Goal: Information Seeking & Learning: Find specific fact

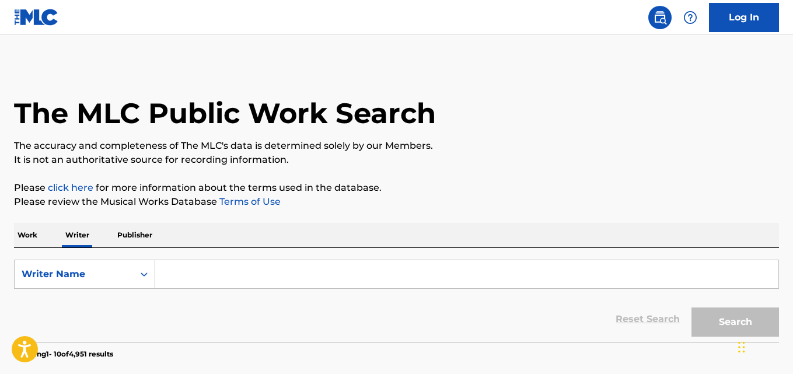
paste input "[PERSON_NAME]"
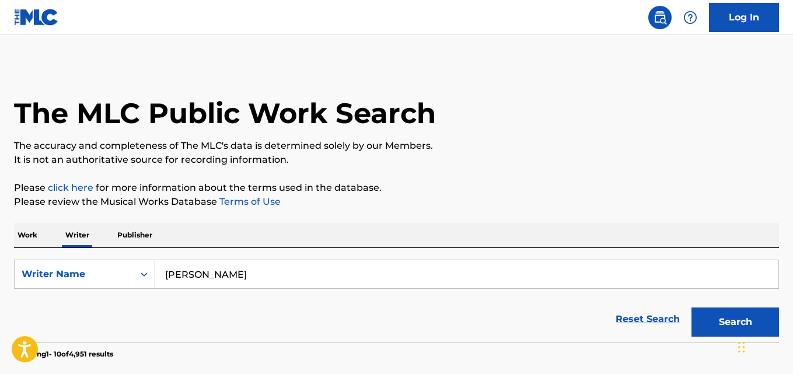
click at [692, 308] on button "Search" at bounding box center [736, 322] width 88 height 29
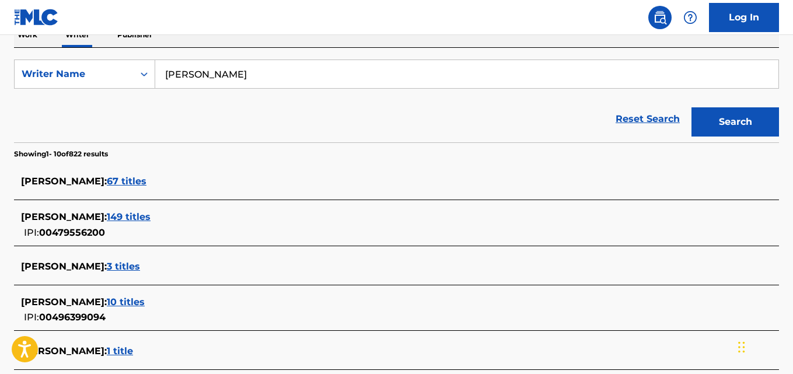
scroll to position [201, 0]
paste input "[PERSON_NAME]"
type input "[PERSON_NAME]"
click at [692, 107] on button "Search" at bounding box center [736, 121] width 88 height 29
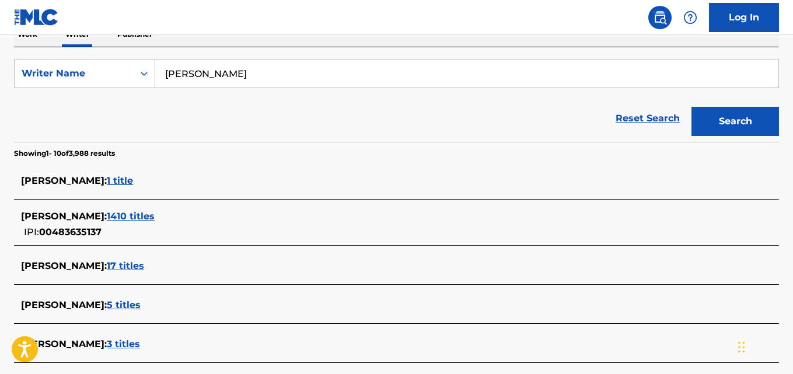
click at [199, 226] on div "[PERSON_NAME] : 1410 titles IPI: 00483635137" at bounding box center [381, 225] width 721 height 30
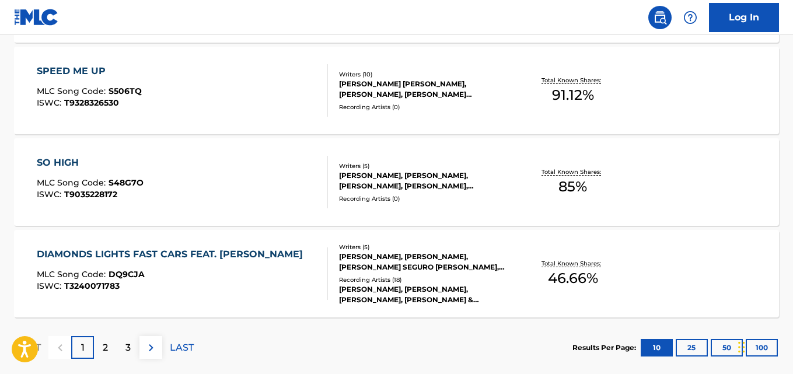
scroll to position [1055, 0]
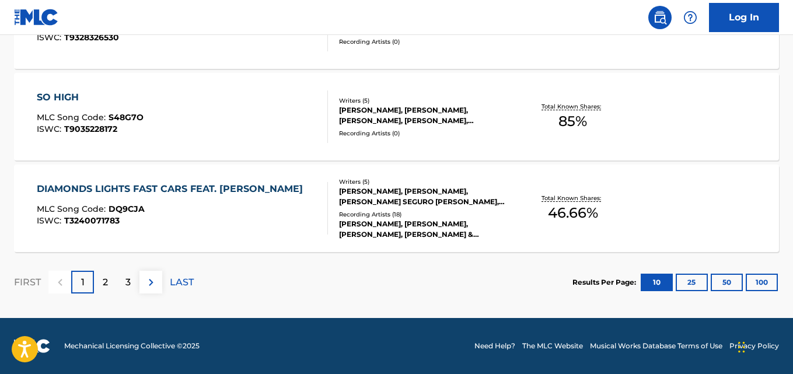
click at [503, 110] on div "[PERSON_NAME], [PERSON_NAME], [PERSON_NAME], [PERSON_NAME], [PERSON_NAME]" at bounding box center [424, 115] width 170 height 21
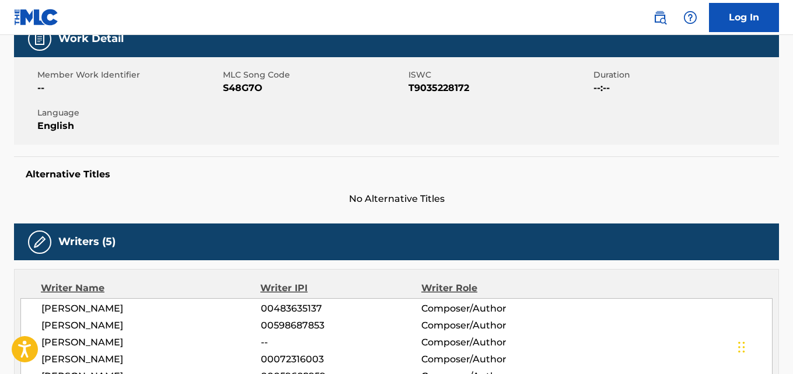
scroll to position [222, 0]
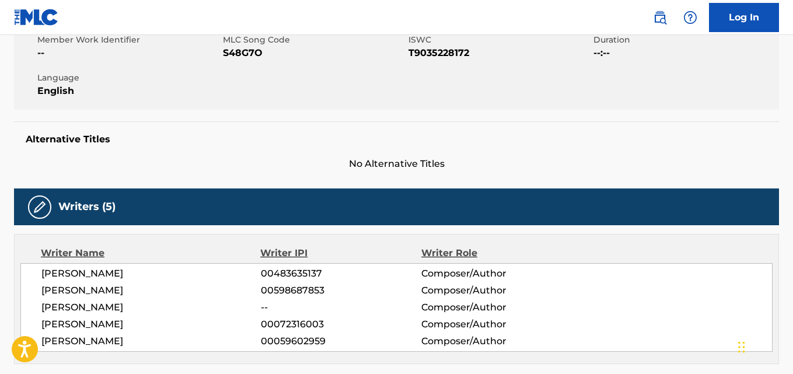
drag, startPoint x: 175, startPoint y: 272, endPoint x: 47, endPoint y: 268, distance: 128.4
click at [47, 268] on span "[PERSON_NAME]" at bounding box center [150, 274] width 219 height 14
copy span "[PERSON_NAME]"
click at [252, 53] on span "S48G7O" at bounding box center [314, 53] width 183 height 14
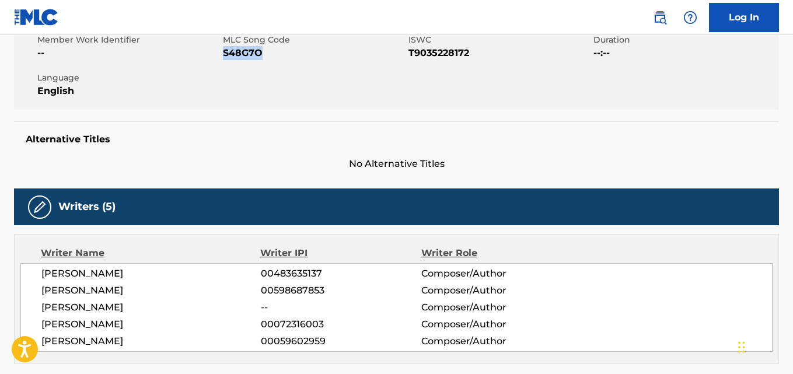
copy span "S48G7O"
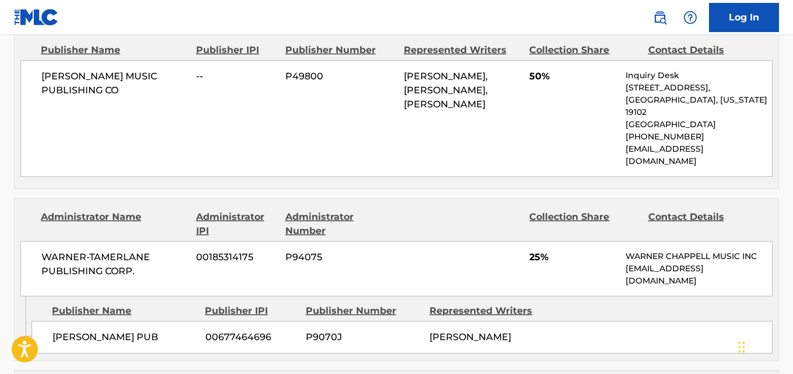
scroll to position [697, 0]
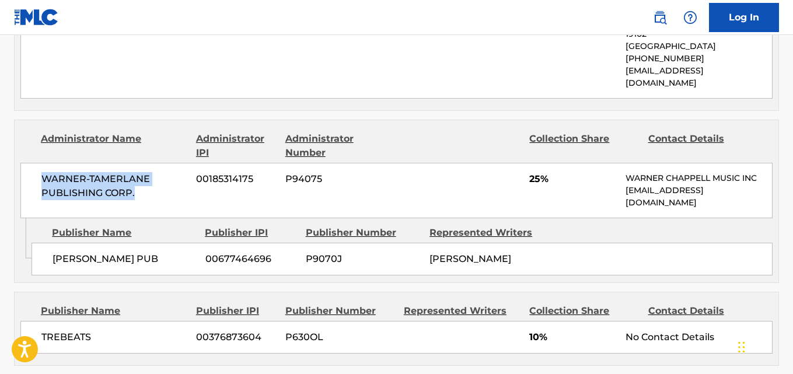
drag, startPoint x: 43, startPoint y: 152, endPoint x: 135, endPoint y: 168, distance: 93.5
click at [135, 172] on span "WARNER-TAMERLANE PUBLISHING CORP." at bounding box center [114, 186] width 146 height 28
copy span "WARNER-TAMERLANE PUBLISHING CORP."
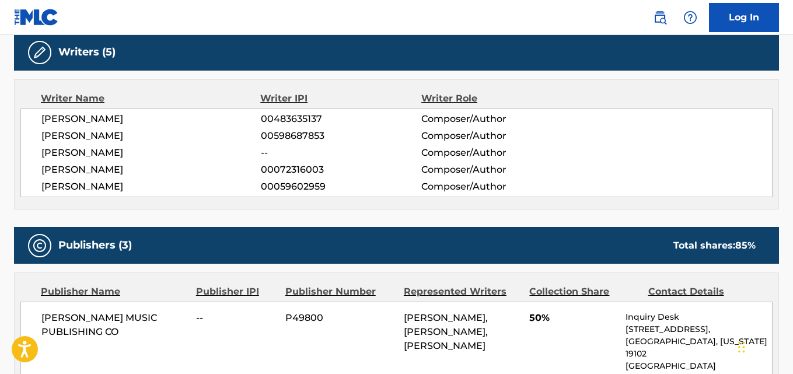
scroll to position [371, 0]
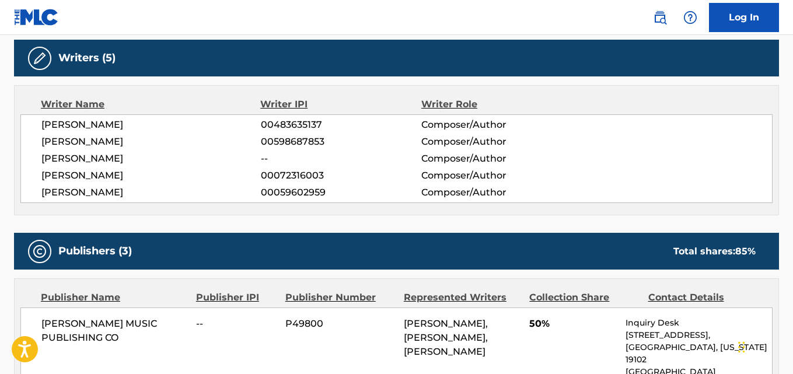
drag, startPoint x: 173, startPoint y: 122, endPoint x: 39, endPoint y: 124, distance: 134.2
click at [39, 124] on div "[PERSON_NAME] 00483635137 Composer/Author [PERSON_NAME] 00598687853 Composer/Au…" at bounding box center [396, 158] width 752 height 89
copy span "[PERSON_NAME]"
click at [301, 128] on span "00483635137" at bounding box center [341, 125] width 160 height 14
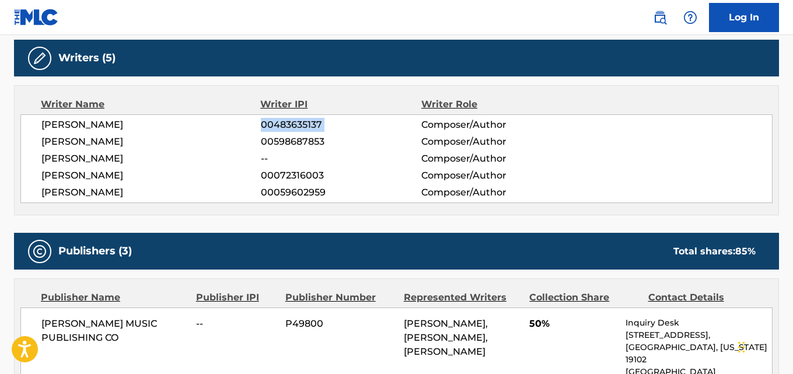
click at [301, 128] on span "00483635137" at bounding box center [341, 125] width 160 height 14
copy div "00483635137"
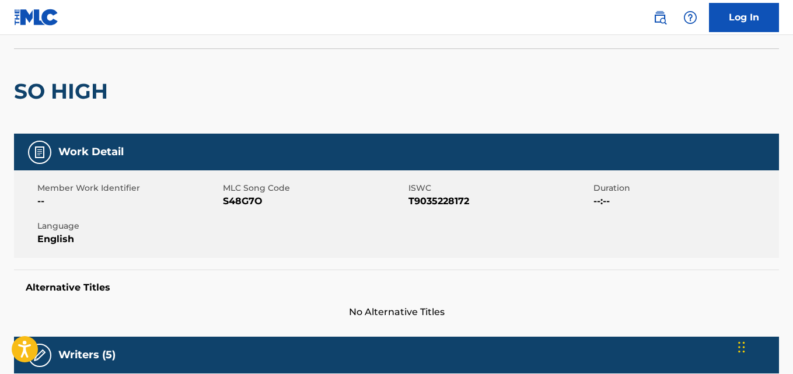
scroll to position [0, 0]
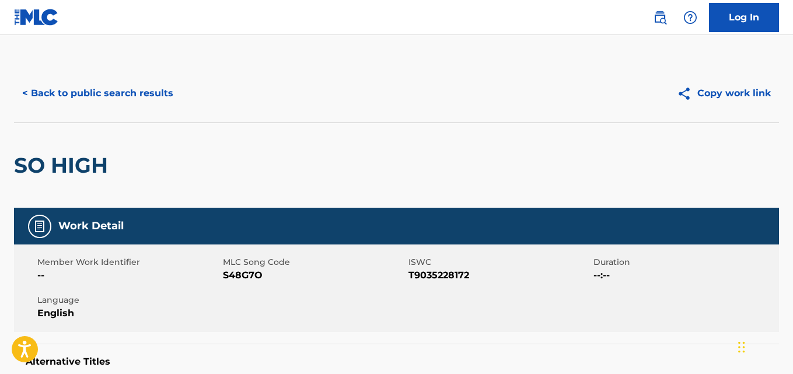
click at [120, 67] on div "< Back to public search results Copy work link" at bounding box center [396, 93] width 765 height 58
click at [145, 89] on button "< Back to public search results" at bounding box center [97, 93] width 167 height 29
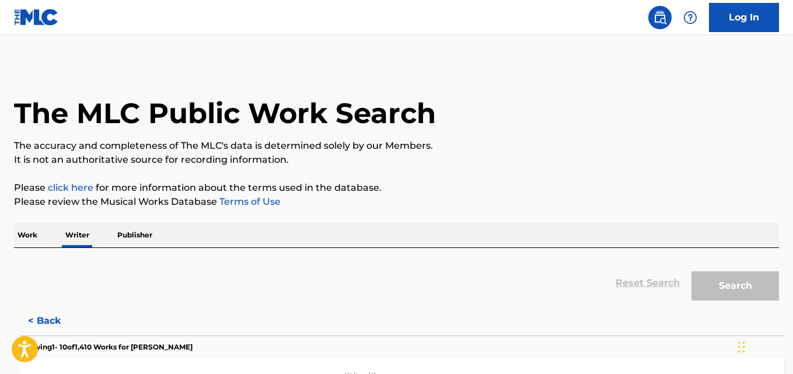
scroll to position [66, 0]
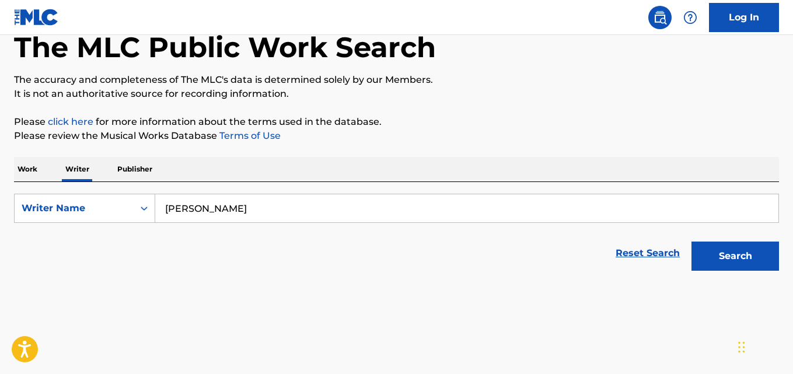
click at [236, 203] on input "[PERSON_NAME]" at bounding box center [466, 208] width 623 height 28
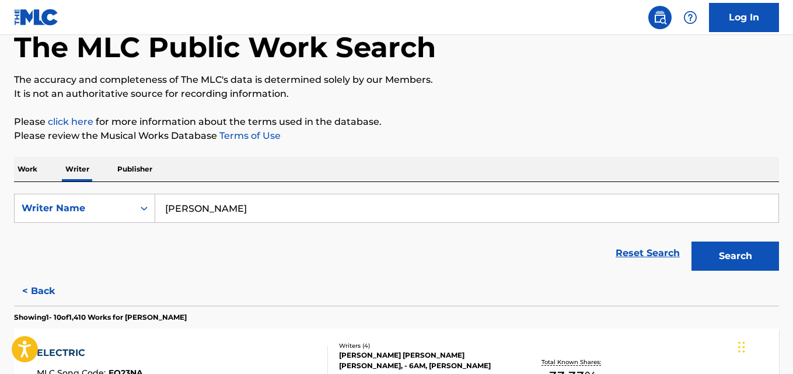
paste input "[PERSON_NAME] [PERSON_NAME]"
type input "[PERSON_NAME] [PERSON_NAME]"
click at [692, 242] on button "Search" at bounding box center [736, 256] width 88 height 29
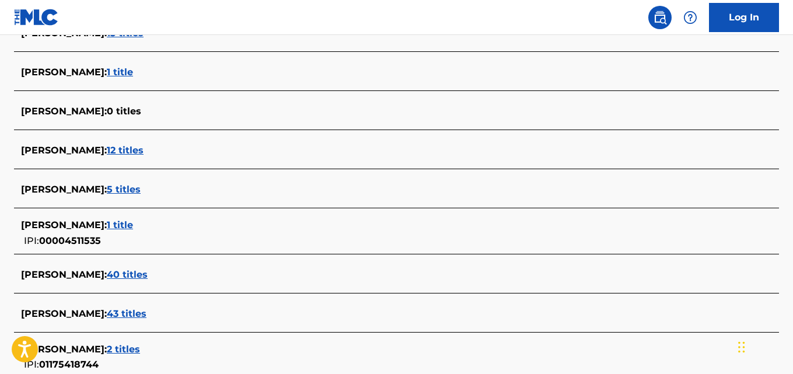
scroll to position [470, 0]
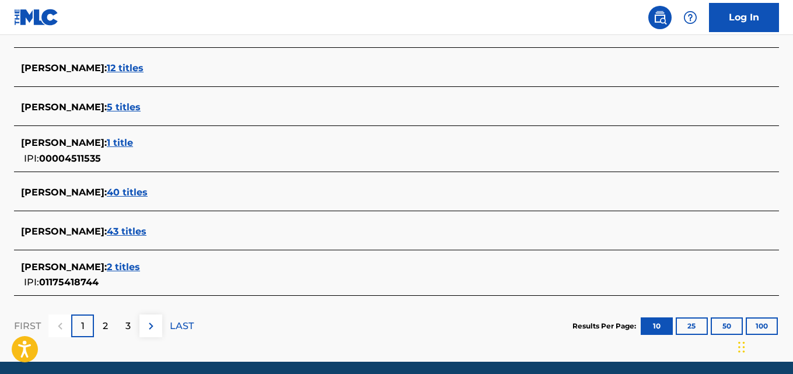
click at [205, 264] on div "[PERSON_NAME] : 2 titles" at bounding box center [381, 267] width 721 height 14
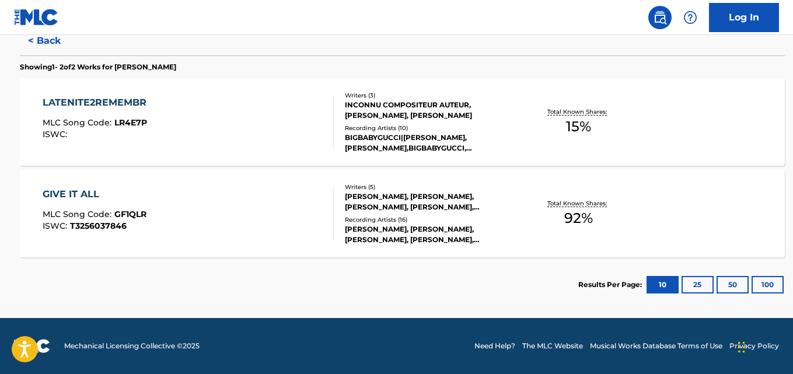
scroll to position [316, 0]
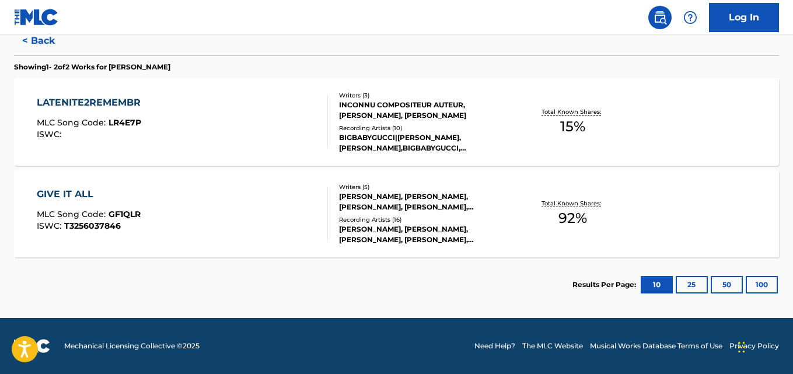
click at [422, 141] on div "BIGBABYGUCCI|[PERSON_NAME], [PERSON_NAME],BIGBABYGUCCI, [PERSON_NAME], [PERSON_…" at bounding box center [424, 142] width 170 height 21
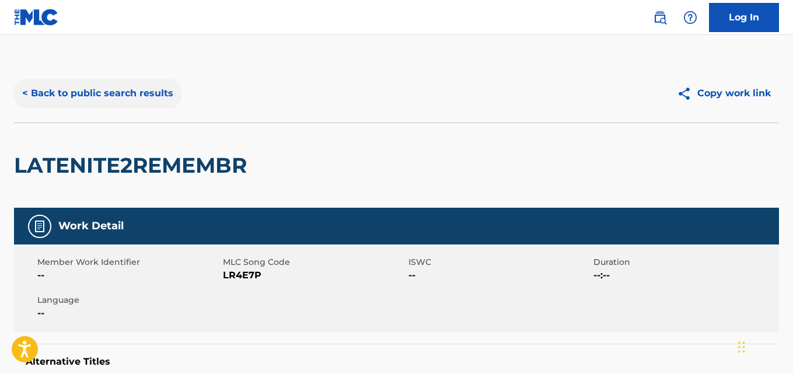
click at [160, 97] on button "< Back to public search results" at bounding box center [97, 93] width 167 height 29
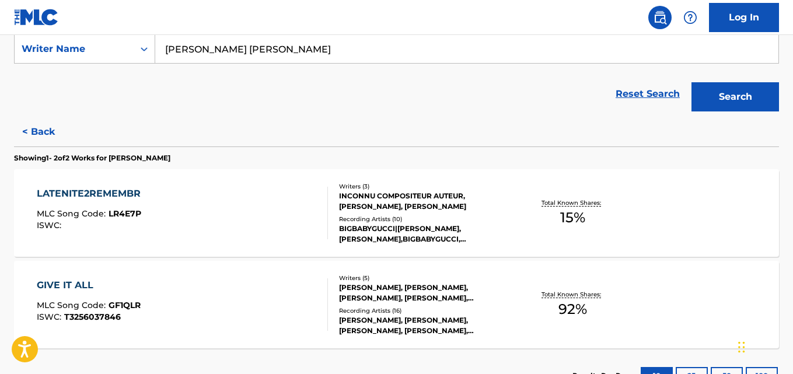
scroll to position [252, 0]
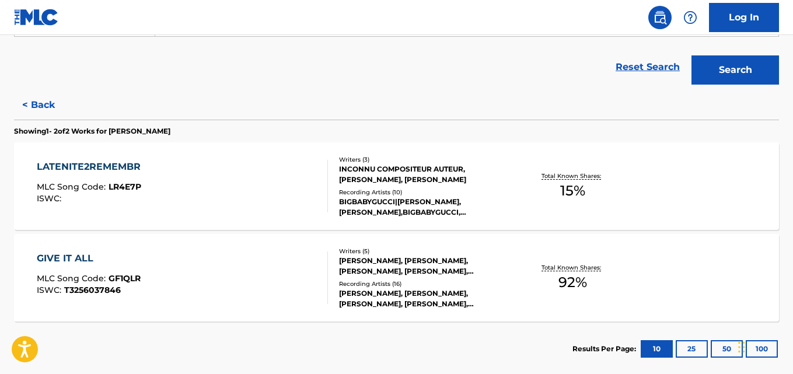
click at [409, 263] on div "[PERSON_NAME], [PERSON_NAME], [PERSON_NAME], [PERSON_NAME], [PERSON_NAME]" at bounding box center [424, 266] width 170 height 21
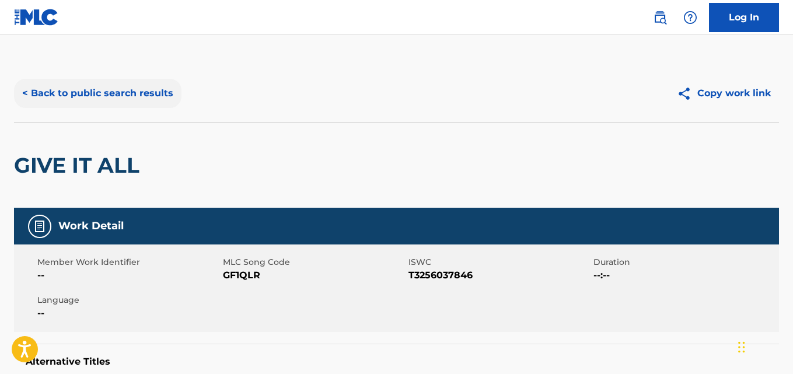
click at [152, 90] on button "< Back to public search results" at bounding box center [97, 93] width 167 height 29
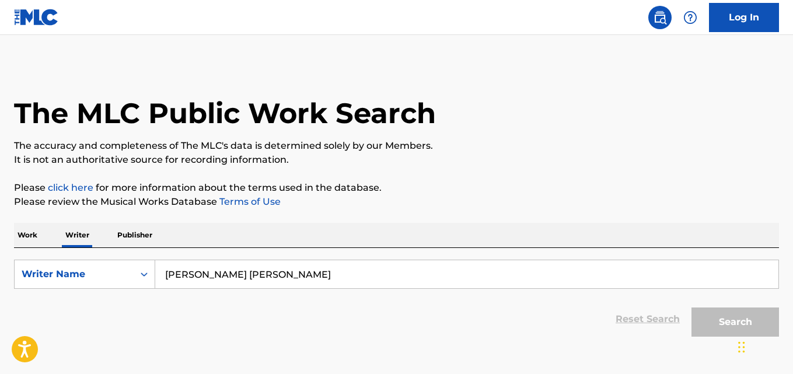
scroll to position [66, 0]
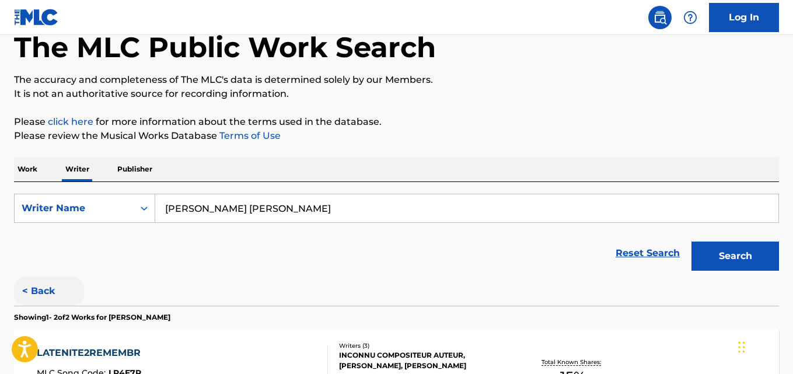
click at [51, 278] on button "< Back" at bounding box center [49, 291] width 70 height 29
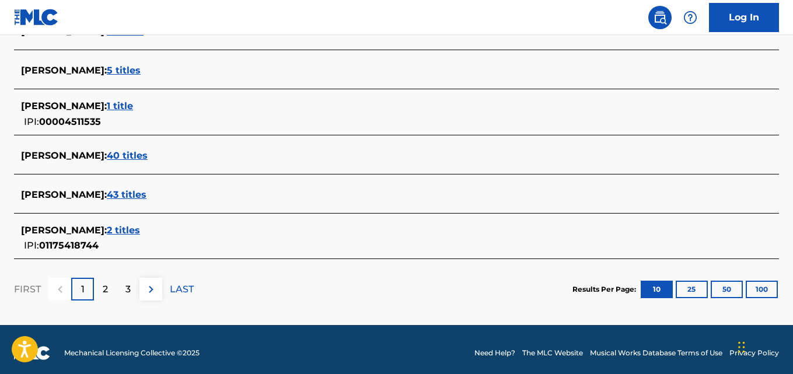
scroll to position [512, 0]
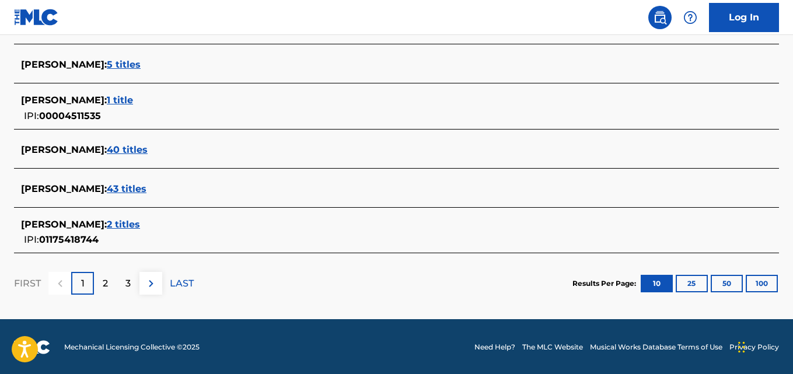
click at [146, 186] on span "43 titles" at bounding box center [127, 188] width 40 height 11
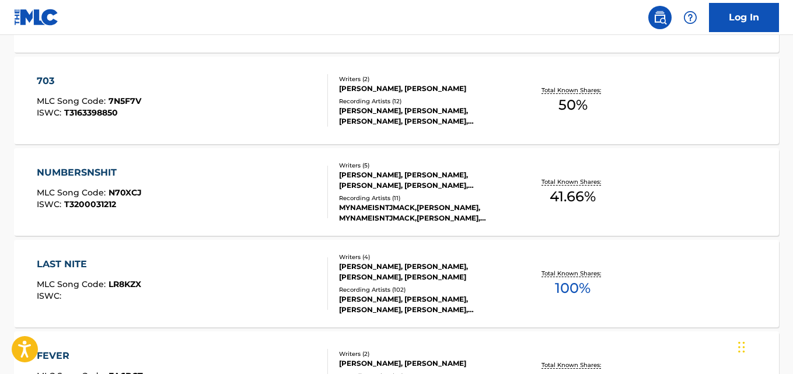
scroll to position [703, 0]
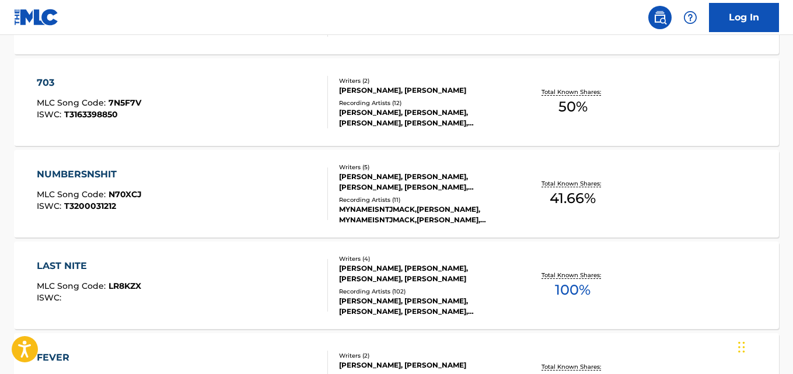
click at [501, 275] on div "[PERSON_NAME], [PERSON_NAME], [PERSON_NAME], [PERSON_NAME]" at bounding box center [424, 273] width 170 height 21
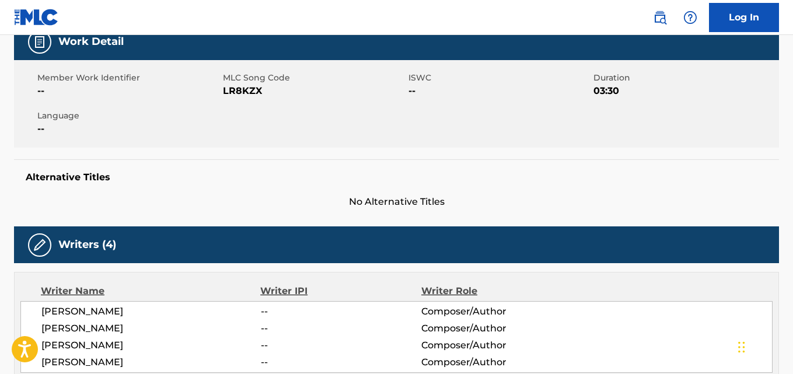
scroll to position [155, 0]
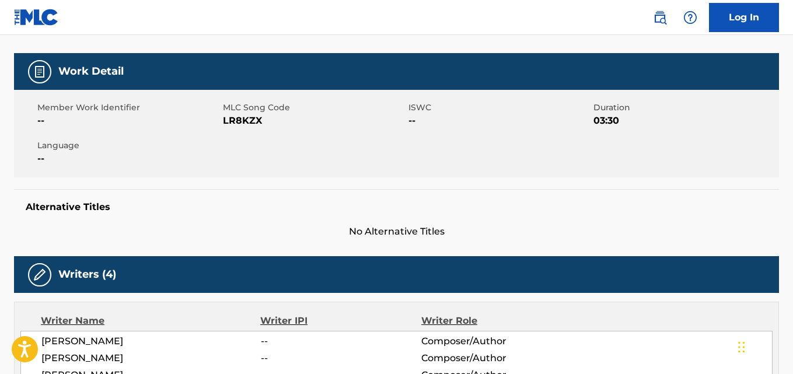
click at [241, 131] on div "Member Work Identifier -- MLC Song Code LR8KZX ISWC -- Duration 03:30 Language …" at bounding box center [396, 134] width 765 height 88
copy span "LR8KZX"
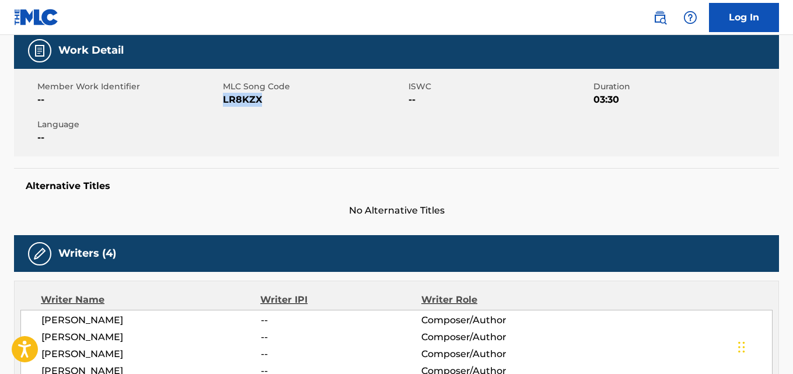
scroll to position [197, 0]
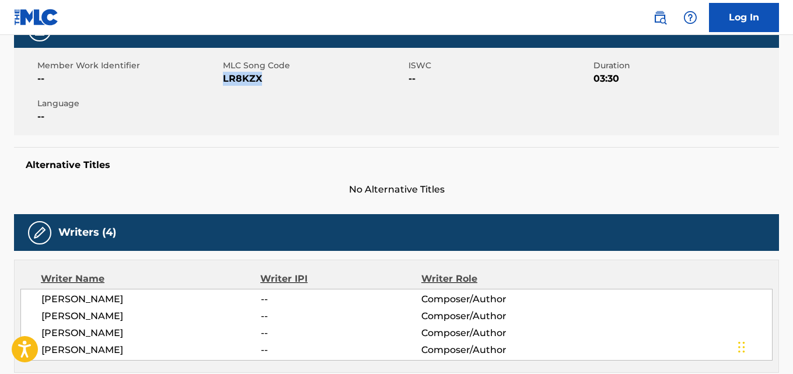
copy span "LR8KZX"
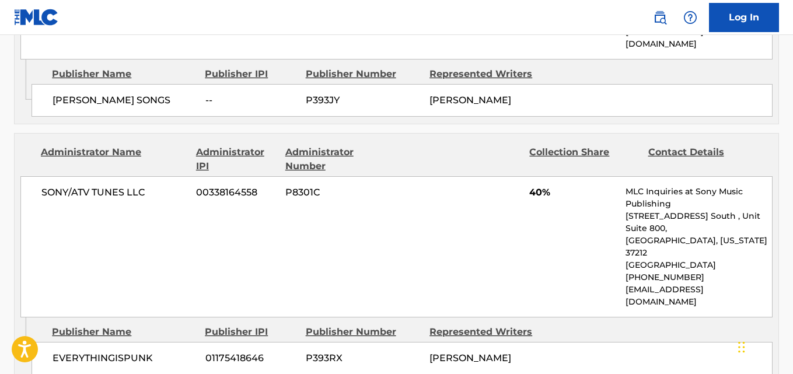
scroll to position [1534, 0]
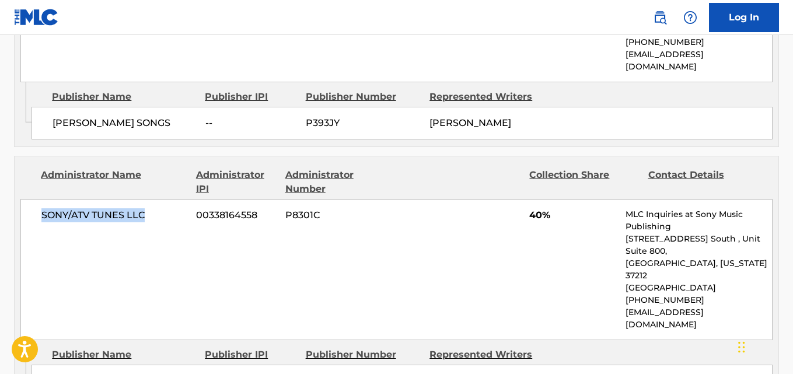
drag, startPoint x: 151, startPoint y: 114, endPoint x: 34, endPoint y: 129, distance: 117.1
click at [34, 199] on div "SONY/ATV TUNES LLC 00338164558 P8301C 40% MLC Inquiries at Sony Music Publishin…" at bounding box center [396, 269] width 752 height 141
copy span "SONY/ATV TUNES LLC"
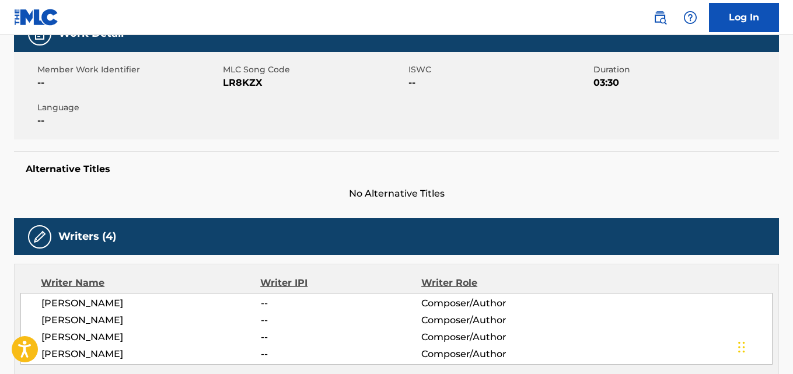
scroll to position [0, 0]
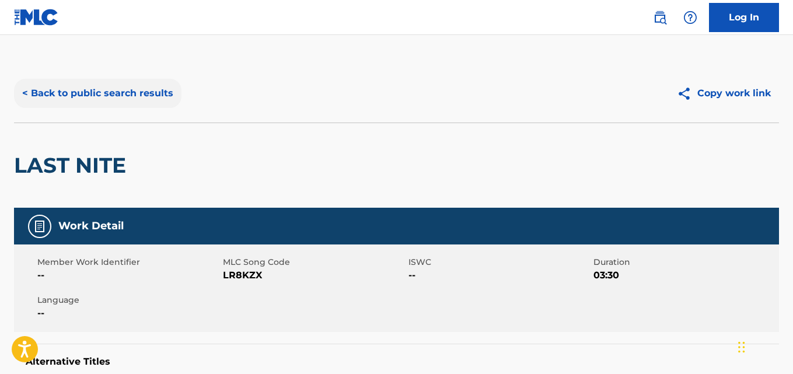
click at [109, 83] on button "< Back to public search results" at bounding box center [97, 93] width 167 height 29
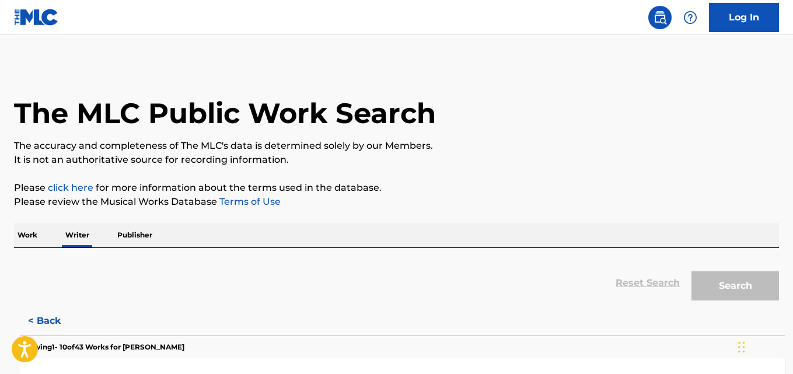
scroll to position [66, 0]
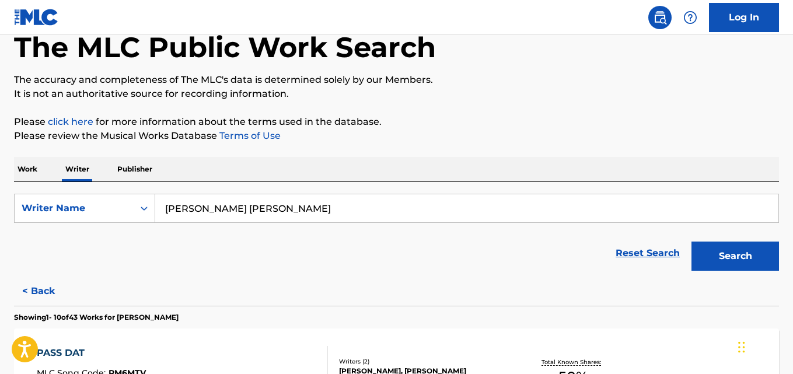
click at [254, 212] on input "[PERSON_NAME] [PERSON_NAME]" at bounding box center [466, 208] width 623 height 28
paste input "[PERSON_NAME]"
click at [692, 242] on button "Search" at bounding box center [736, 256] width 88 height 29
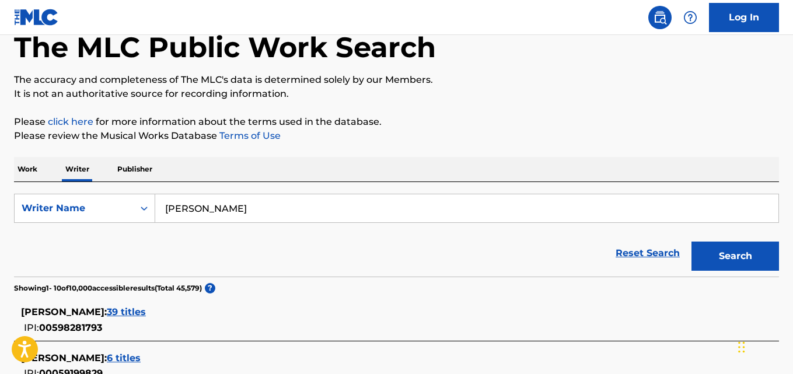
paste input "[PERSON_NAME] [PERSON_NAME]"
click at [692, 242] on button "Search" at bounding box center [736, 256] width 88 height 29
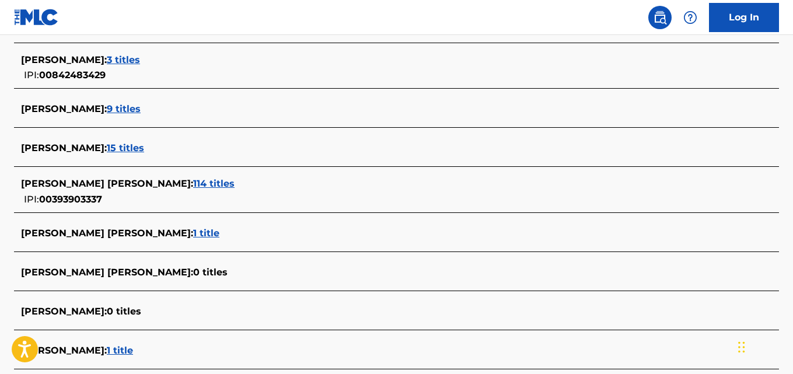
scroll to position [407, 0]
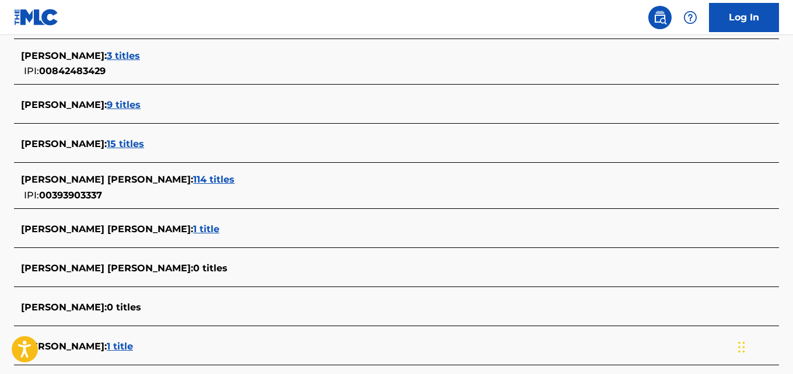
click at [257, 177] on div "[PERSON_NAME] [PERSON_NAME] : 114 titles" at bounding box center [381, 180] width 721 height 14
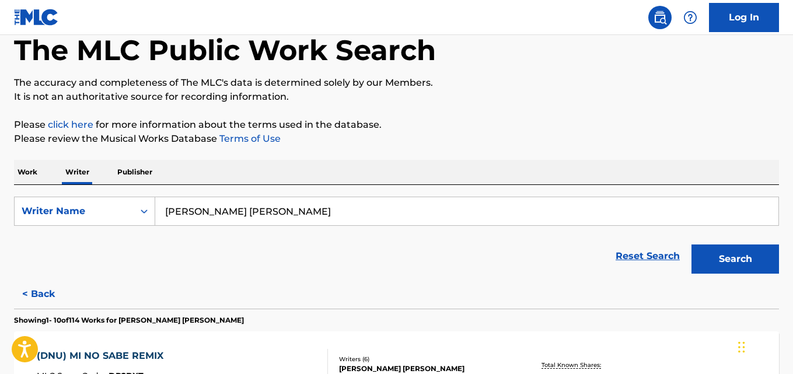
scroll to position [76, 0]
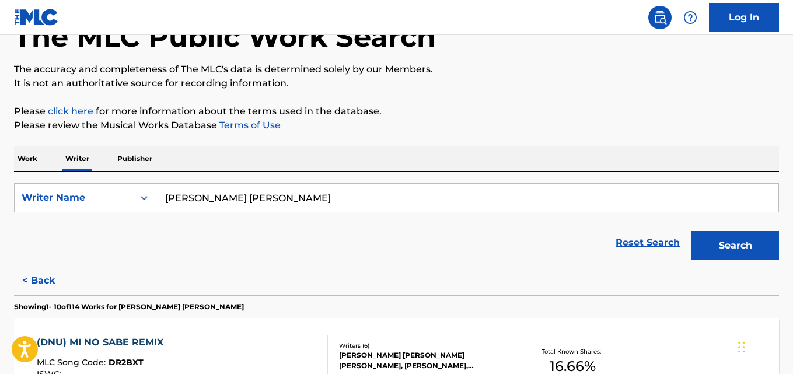
click at [295, 194] on input "[PERSON_NAME] [PERSON_NAME]" at bounding box center [466, 198] width 623 height 28
paste input "[PERSON_NAME]"
type input "[PERSON_NAME]"
click at [692, 231] on button "Search" at bounding box center [736, 245] width 88 height 29
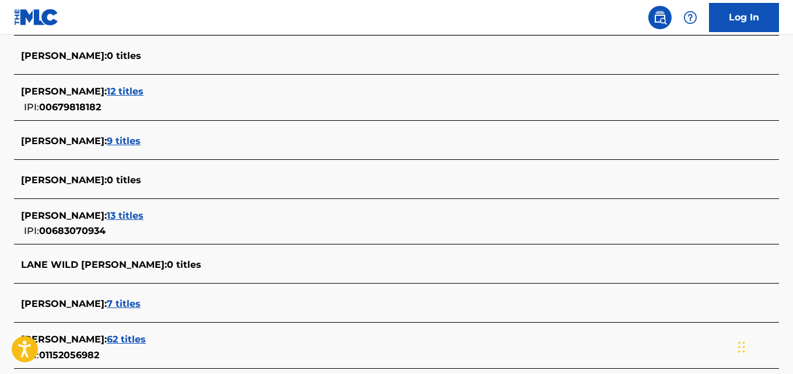
scroll to position [369, 0]
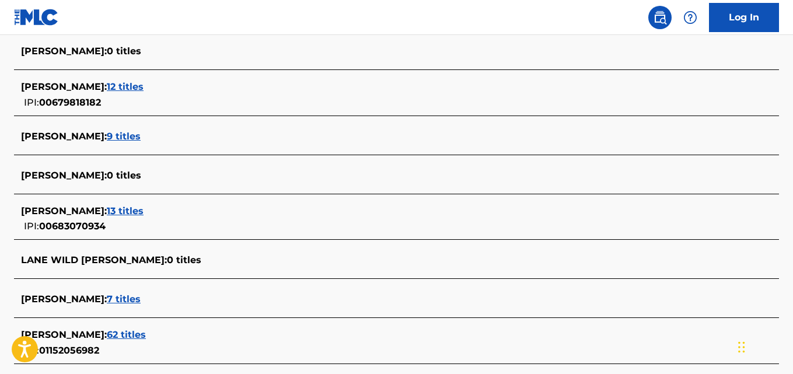
click at [133, 212] on div "[PERSON_NAME] : 13 titles" at bounding box center [381, 211] width 721 height 14
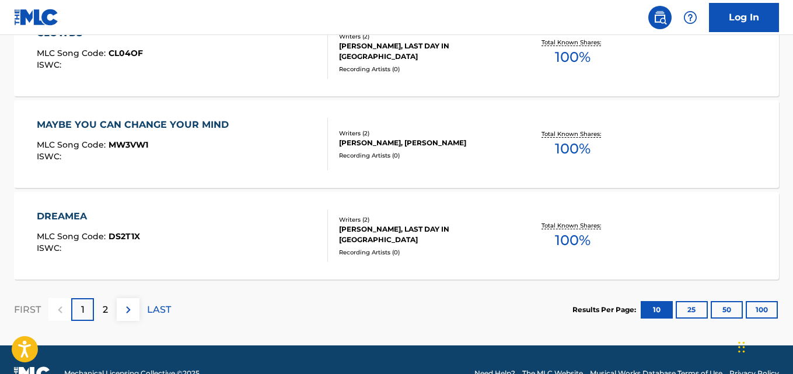
scroll to position [1055, 0]
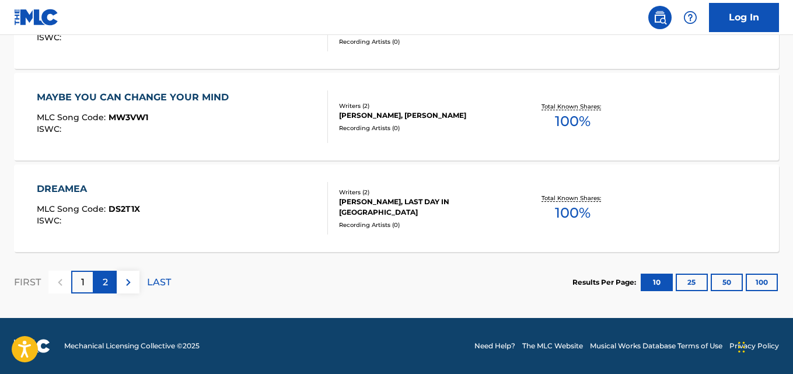
click at [106, 281] on p "2" at bounding box center [105, 282] width 5 height 14
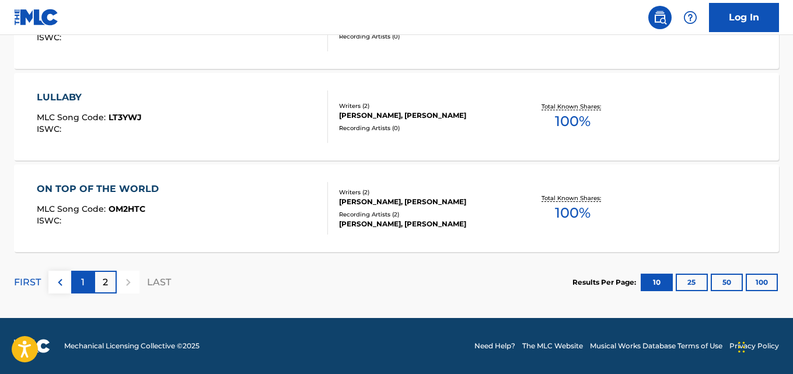
click at [81, 285] on p "1" at bounding box center [83, 282] width 4 height 14
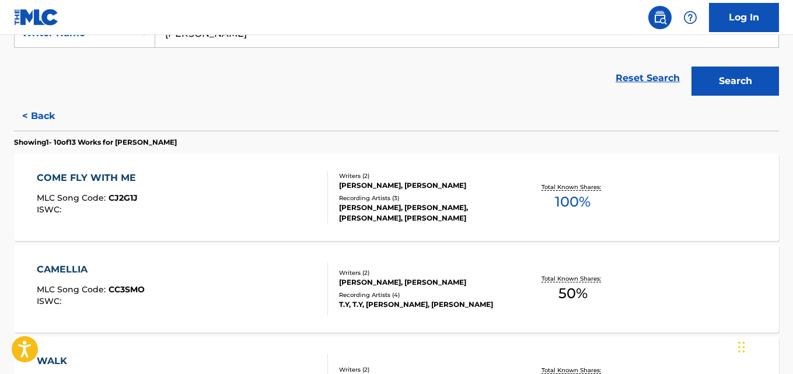
scroll to position [242, 0]
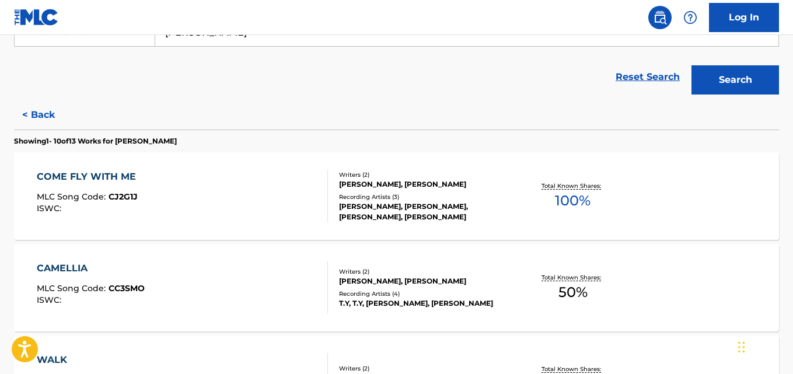
click at [476, 207] on div "[PERSON_NAME], [PERSON_NAME],[PERSON_NAME], [PERSON_NAME]" at bounding box center [424, 211] width 170 height 21
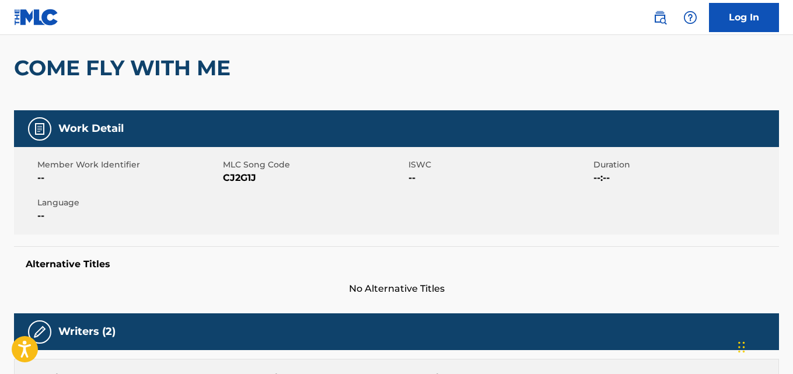
scroll to position [85, 0]
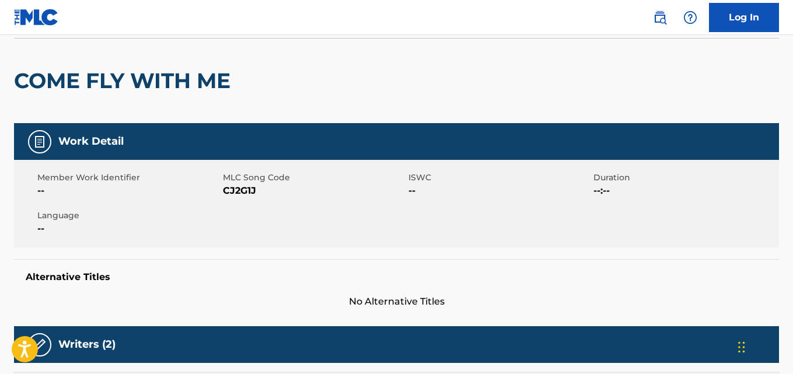
click at [239, 194] on span "CJ2G1J" at bounding box center [314, 191] width 183 height 14
copy span "CJ2G1J"
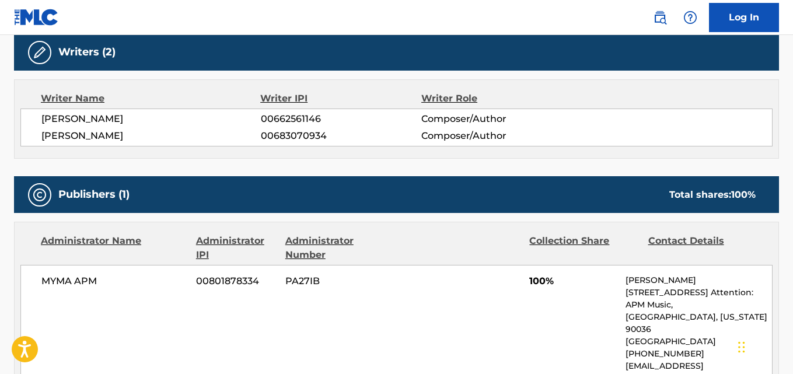
scroll to position [452, 0]
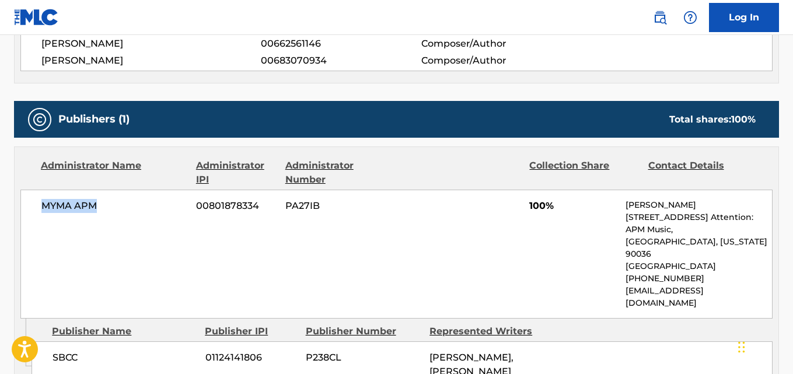
drag, startPoint x: 101, startPoint y: 208, endPoint x: 41, endPoint y: 210, distance: 59.6
click at [41, 210] on span "MYMA APM" at bounding box center [114, 206] width 146 height 14
click at [228, 204] on span "00801878334" at bounding box center [236, 206] width 81 height 14
click at [285, 62] on span "00683070934" at bounding box center [341, 61] width 160 height 14
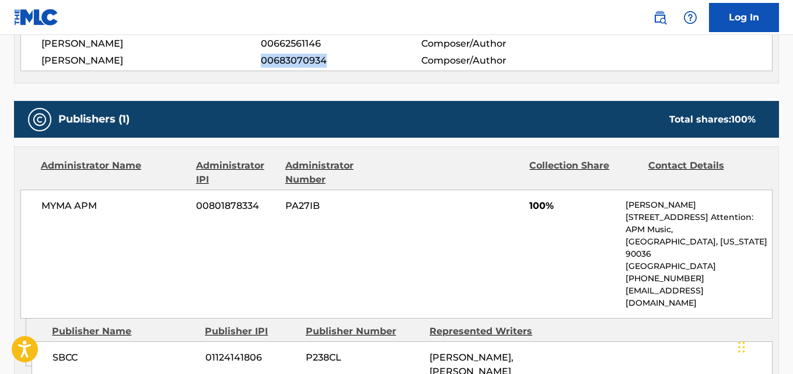
click at [285, 62] on span "00683070934" at bounding box center [341, 61] width 160 height 14
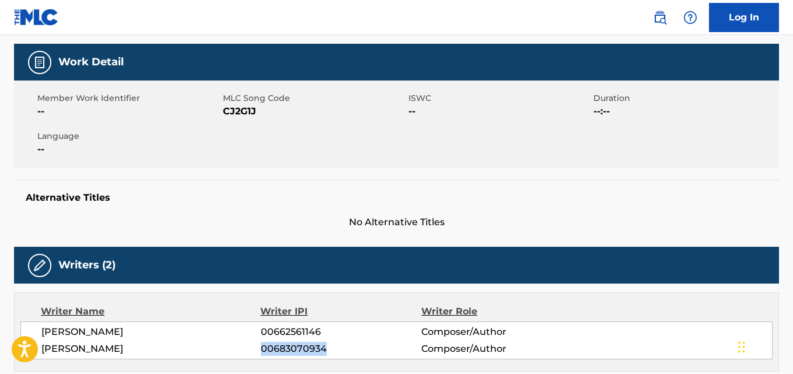
scroll to position [0, 0]
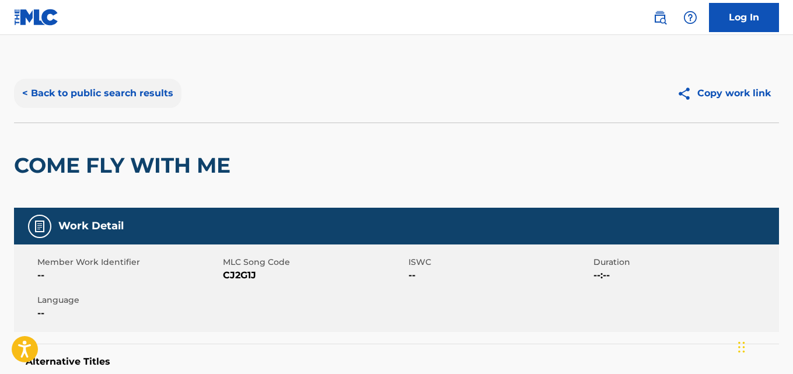
click at [145, 98] on button "< Back to public search results" at bounding box center [97, 93] width 167 height 29
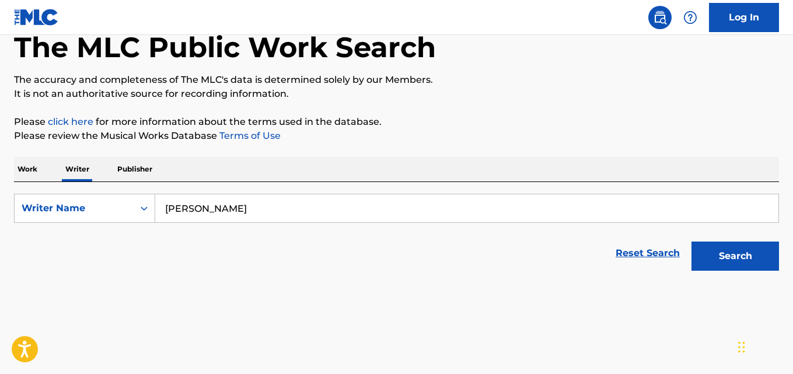
click at [239, 205] on input "[PERSON_NAME]" at bounding box center [466, 208] width 623 height 28
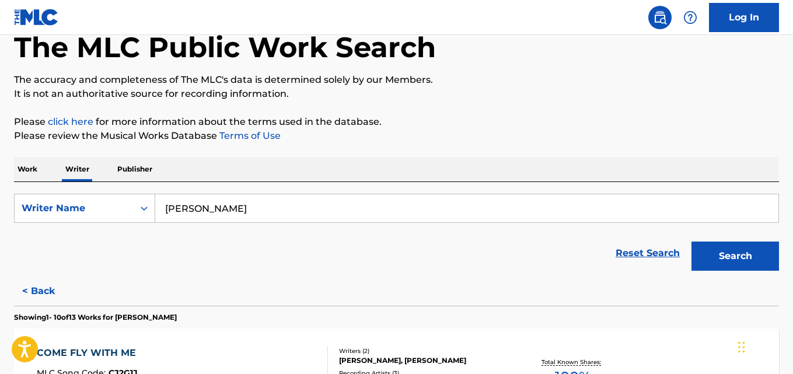
paste input "[PERSON_NAME]"
click at [692, 242] on button "Search" at bounding box center [736, 256] width 88 height 29
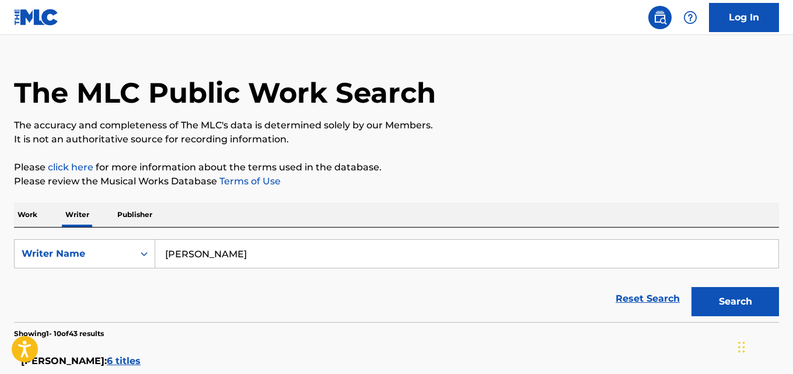
scroll to position [20, 0]
paste input "[PERSON_NAME]"
click at [692, 288] on button "Search" at bounding box center [736, 302] width 88 height 29
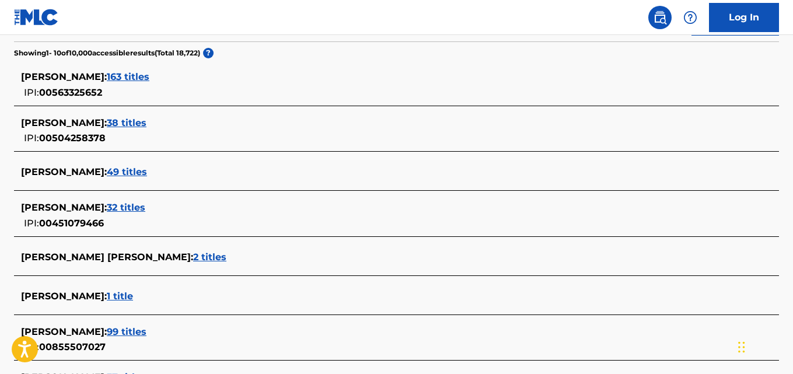
scroll to position [224, 0]
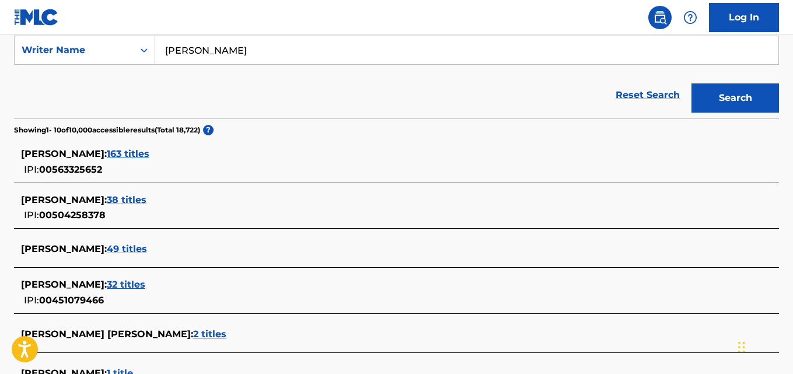
click at [189, 166] on div "[PERSON_NAME] : 163 titles IPI: 00563325652" at bounding box center [381, 162] width 721 height 30
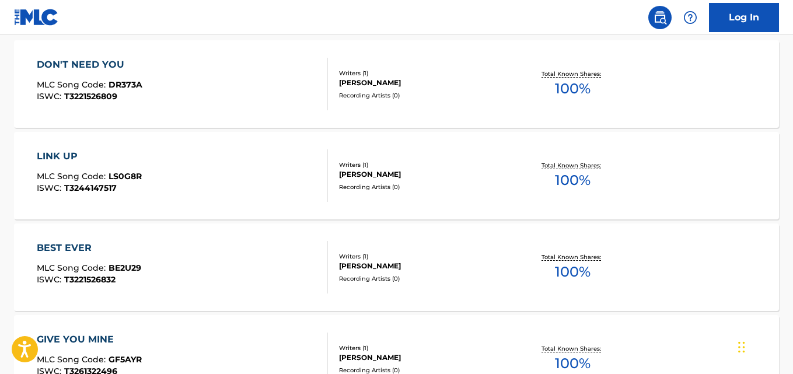
scroll to position [0, 0]
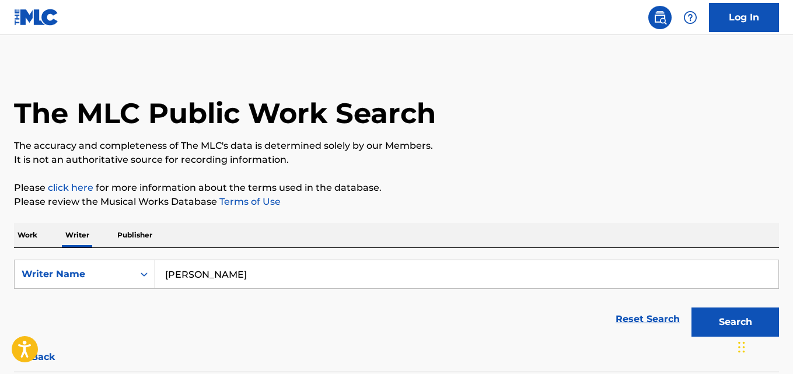
click at [232, 278] on input "[PERSON_NAME]" at bounding box center [466, 274] width 623 height 28
paste input "[PERSON_NAME]"
type input "[PERSON_NAME]"
click at [692, 308] on button "Search" at bounding box center [736, 322] width 88 height 29
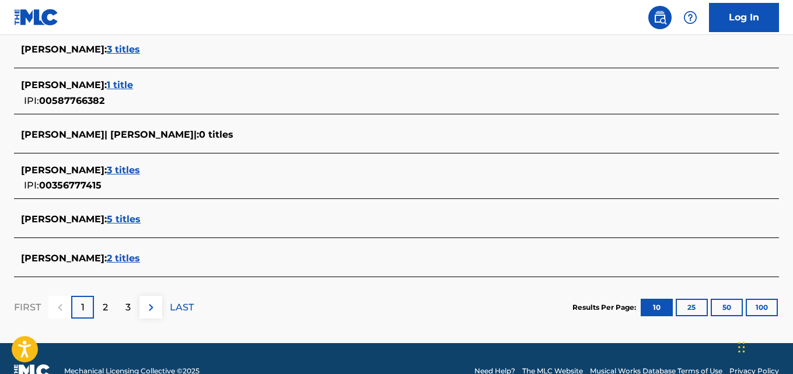
scroll to position [504, 0]
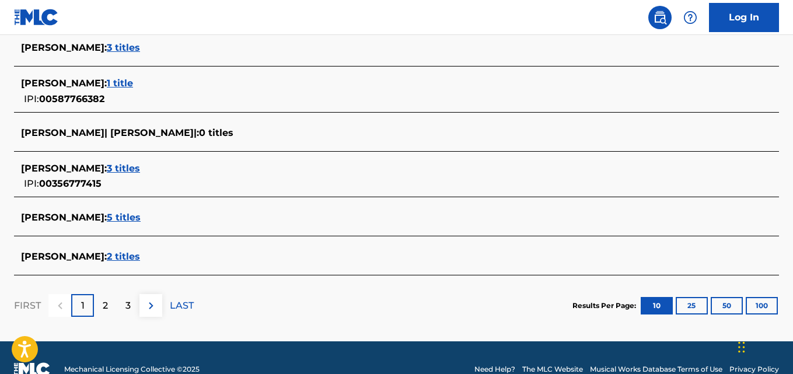
click at [141, 222] on span "5 titles" at bounding box center [124, 217] width 34 height 11
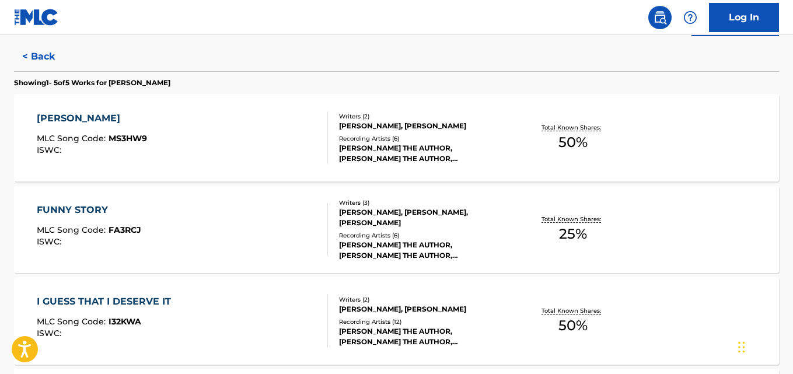
scroll to position [300, 0]
click at [470, 153] on div "[PERSON_NAME] THE AUTHOR, [PERSON_NAME] THE AUTHOR, [PERSON_NAME] THE AUTHOR, […" at bounding box center [424, 154] width 170 height 21
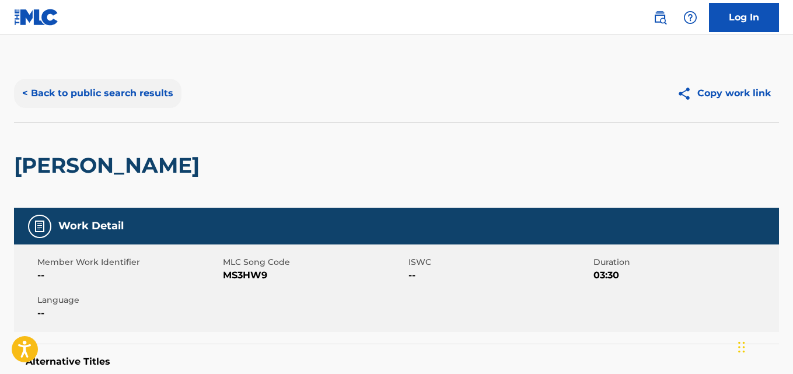
click at [169, 84] on button "< Back to public search results" at bounding box center [97, 93] width 167 height 29
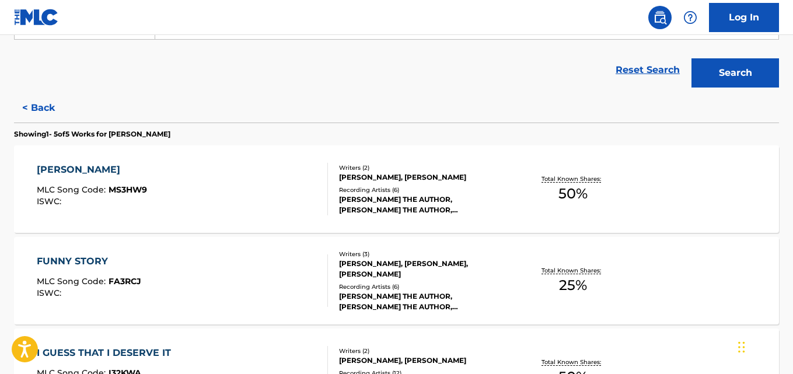
scroll to position [292, 0]
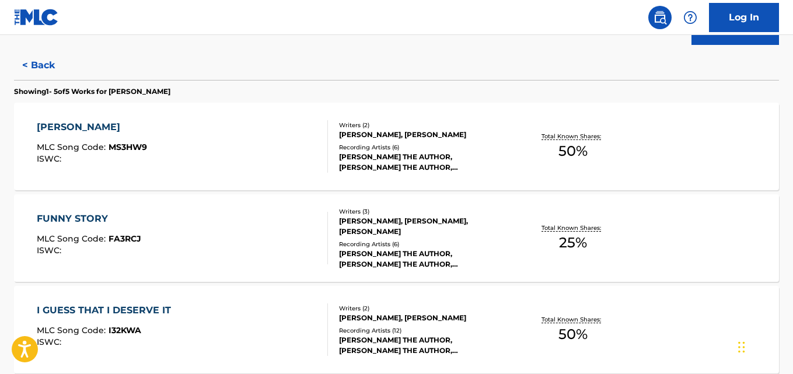
click at [452, 252] on div "[PERSON_NAME] THE AUTHOR, [PERSON_NAME] THE AUTHOR, [PERSON_NAME] THE AUTHOR, […" at bounding box center [424, 259] width 170 height 21
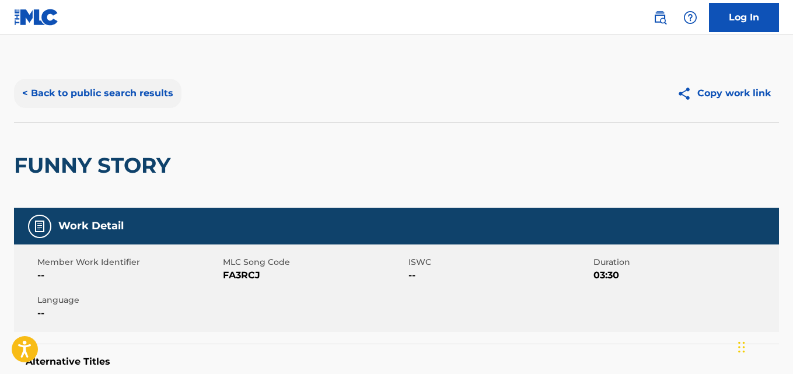
click at [174, 94] on button "< Back to public search results" at bounding box center [97, 93] width 167 height 29
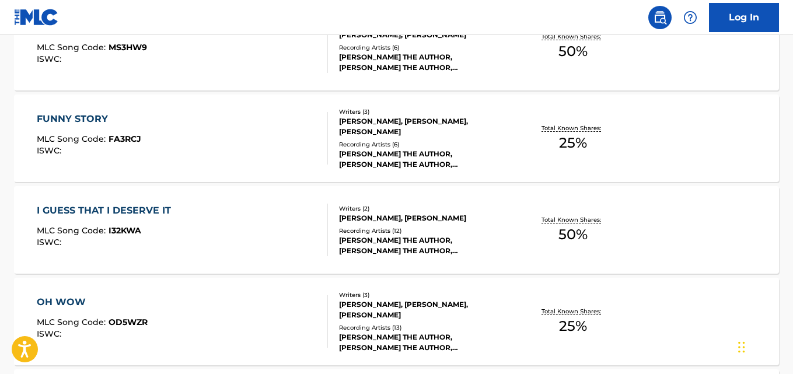
scroll to position [394, 0]
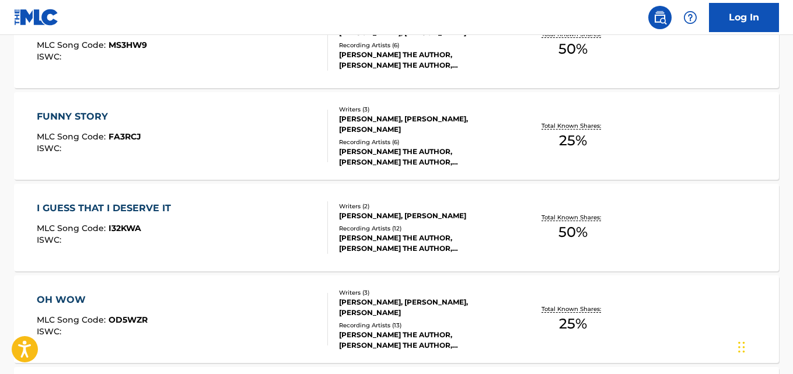
click at [413, 231] on div "Recording Artists ( 12 )" at bounding box center [424, 228] width 170 height 9
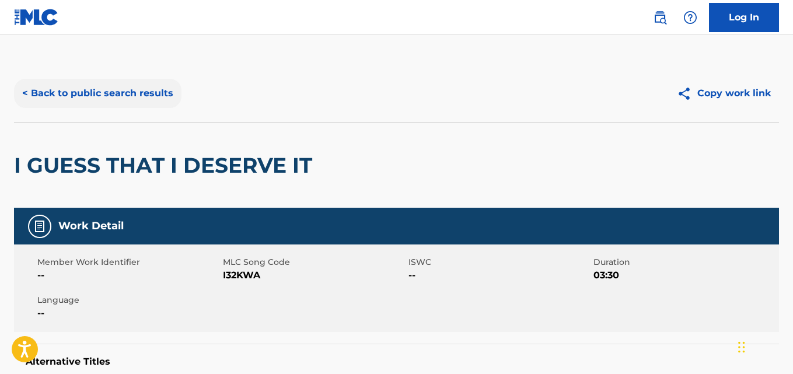
click at [142, 98] on button "< Back to public search results" at bounding box center [97, 93] width 167 height 29
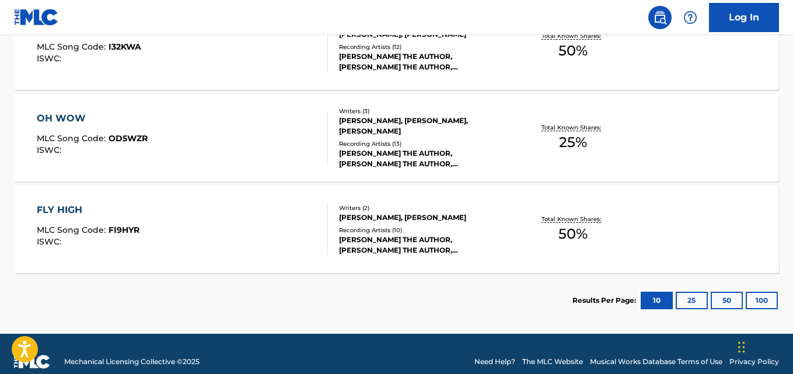
scroll to position [585, 0]
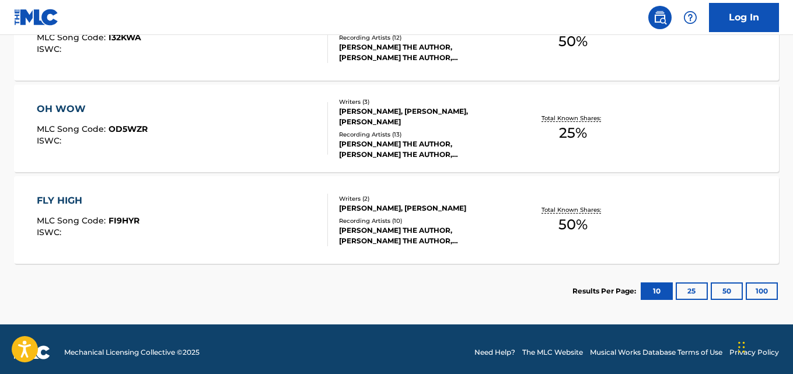
click at [532, 137] on div "Total Known Shares: 25 %" at bounding box center [572, 129] width 127 height 36
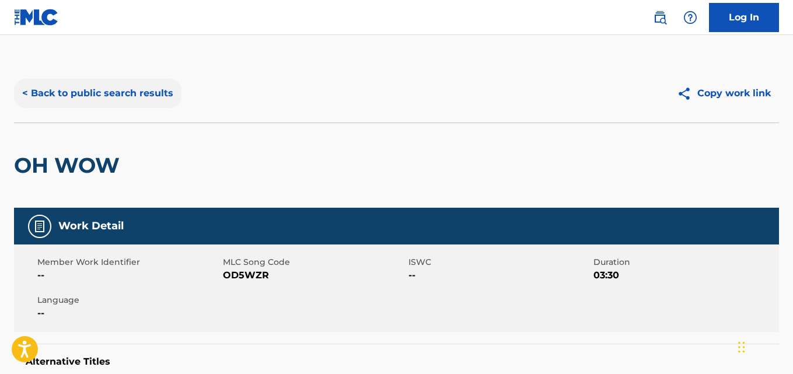
click at [135, 102] on button "< Back to public search results" at bounding box center [97, 93] width 167 height 29
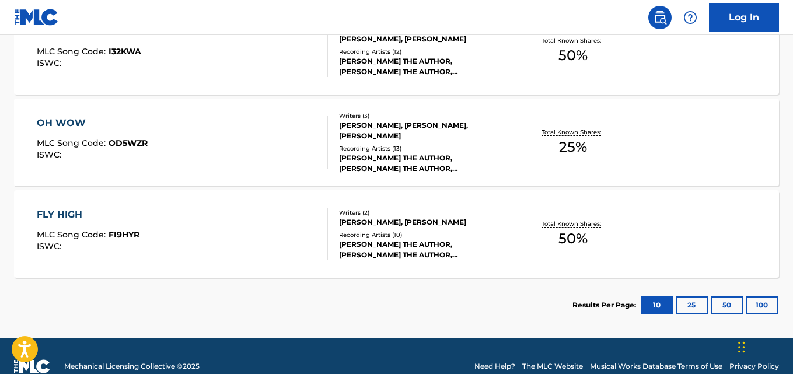
scroll to position [589, 0]
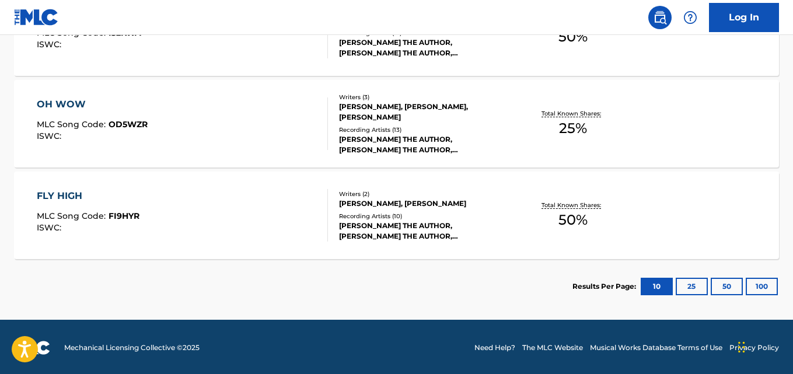
click at [403, 225] on div "[PERSON_NAME] THE AUTHOR, [PERSON_NAME] THE AUTHOR, [PERSON_NAME] THE AUTHOR, […" at bounding box center [424, 231] width 170 height 21
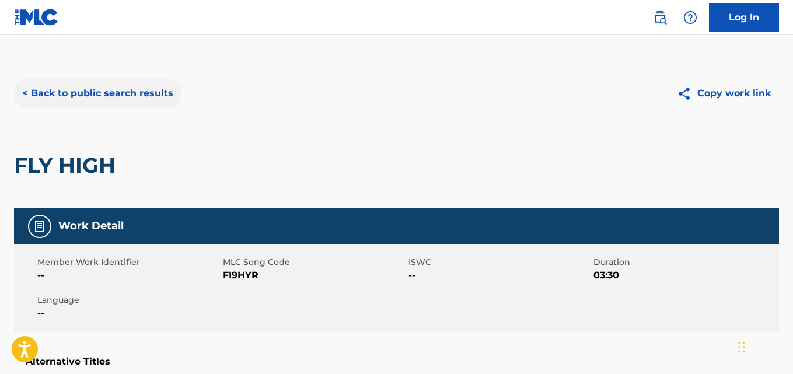
click at [151, 86] on button "< Back to public search results" at bounding box center [97, 93] width 167 height 29
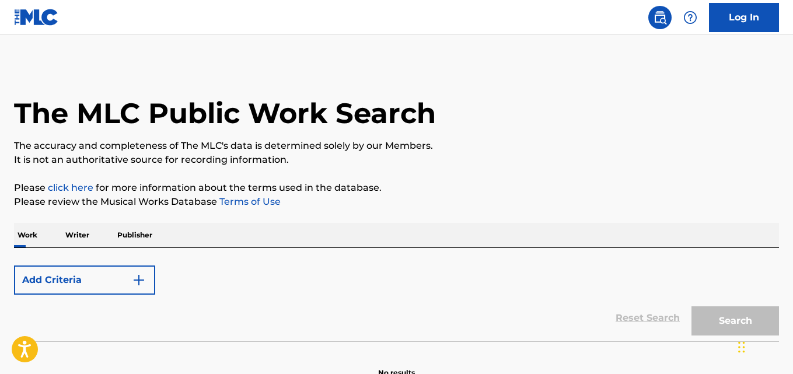
scroll to position [66, 0]
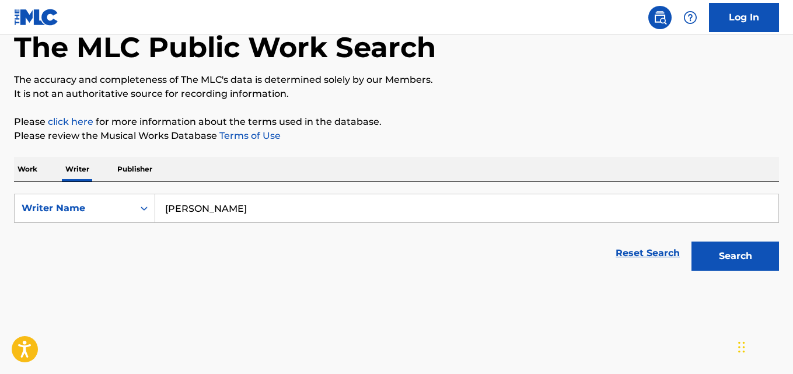
click at [259, 212] on input "[PERSON_NAME]" at bounding box center [466, 208] width 623 height 28
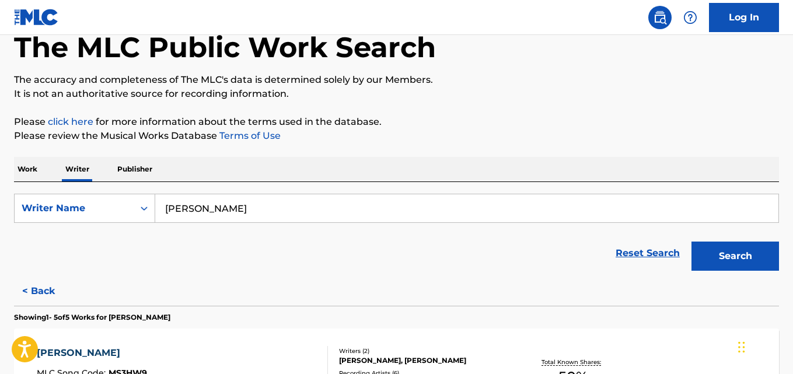
paste input "INCH [PERSON_NAME]"
type input "[PERSON_NAME] [PERSON_NAME]"
click at [692, 242] on button "Search" at bounding box center [736, 256] width 88 height 29
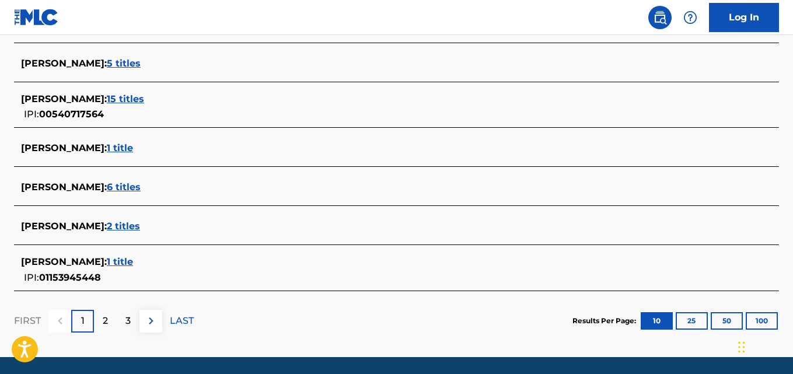
scroll to position [496, 0]
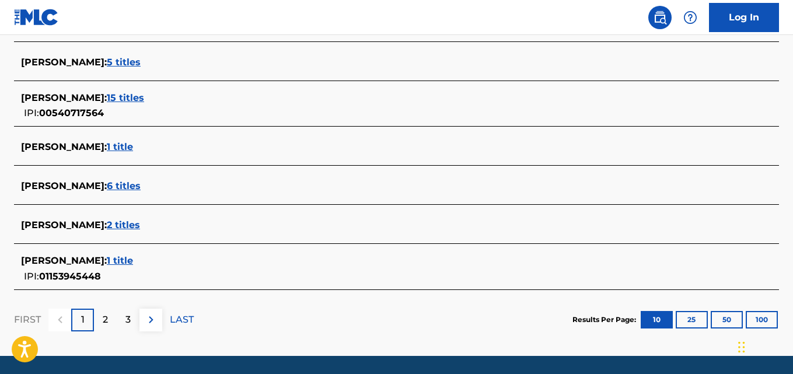
click at [194, 260] on div "[PERSON_NAME] : 1 title" at bounding box center [381, 261] width 721 height 14
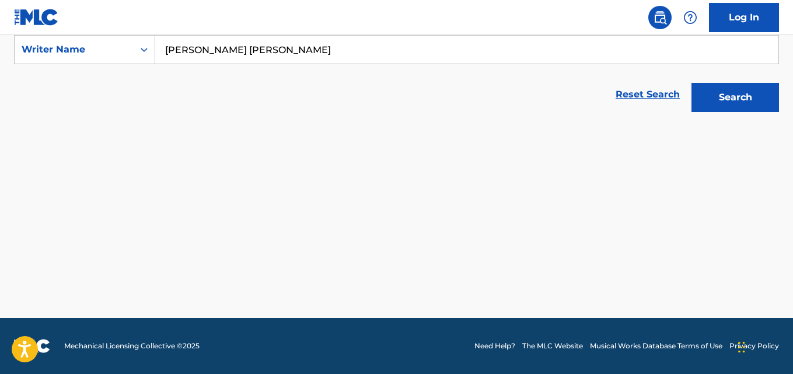
scroll to position [225, 0]
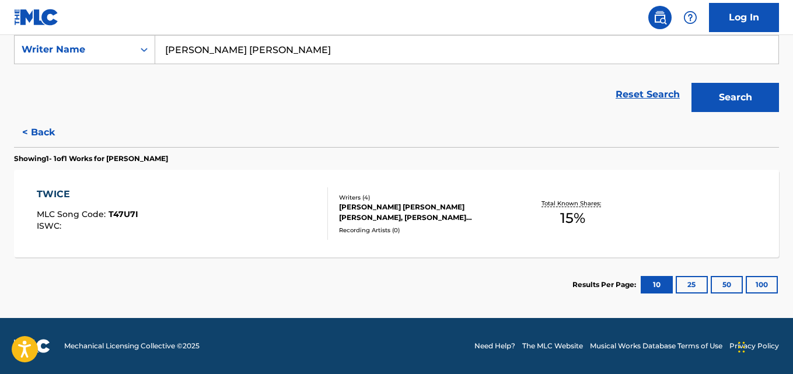
click at [443, 198] on div "Writers ( 4 )" at bounding box center [424, 197] width 170 height 9
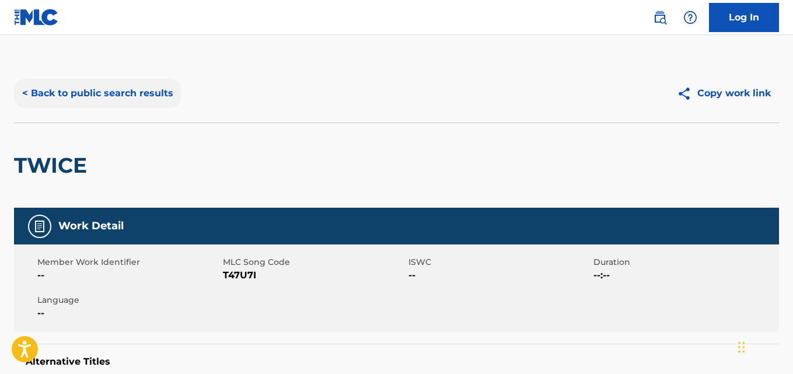
click at [141, 96] on button "< Back to public search results" at bounding box center [97, 93] width 167 height 29
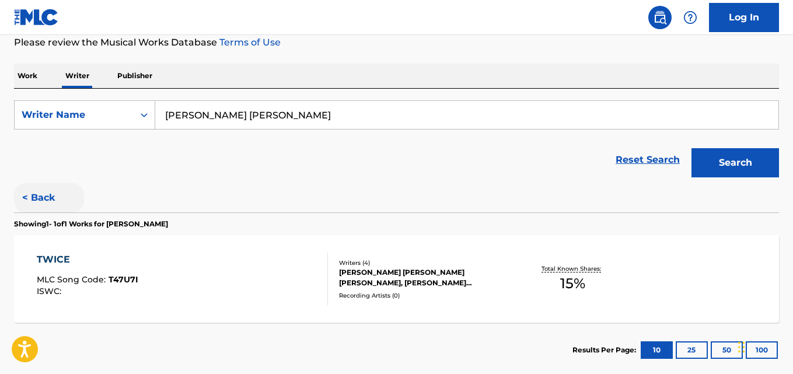
click at [61, 198] on button "< Back" at bounding box center [49, 197] width 70 height 29
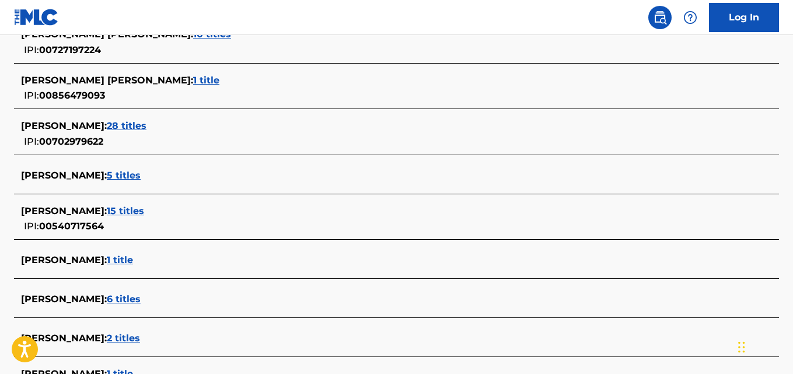
scroll to position [475, 0]
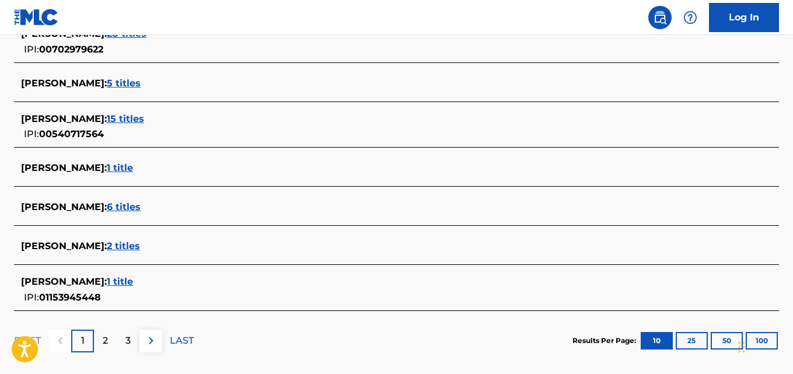
click at [132, 210] on div "[PERSON_NAME] : 6 titles" at bounding box center [381, 207] width 721 height 14
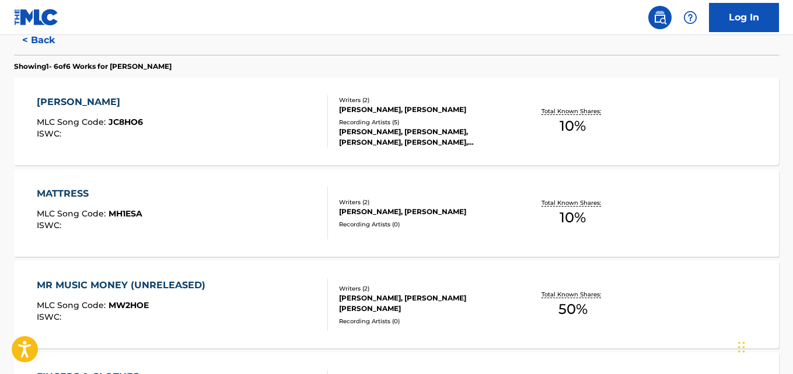
scroll to position [310, 0]
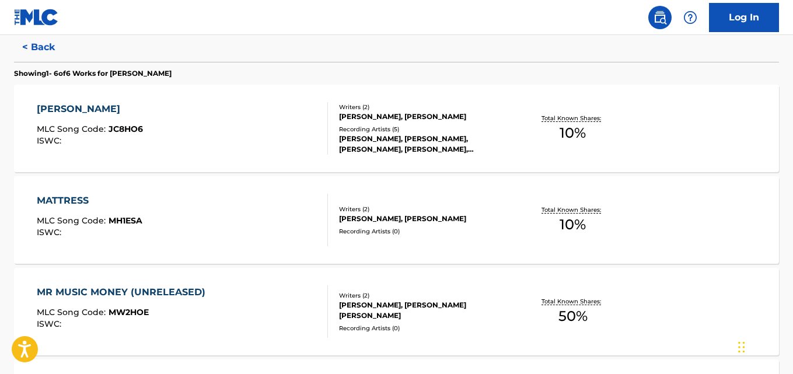
click at [704, 124] on div "[PERSON_NAME] MLC Song Code : JC8HO6 ISWC : Writers ( 2 ) [PERSON_NAME], [PERSO…" at bounding box center [396, 129] width 765 height 88
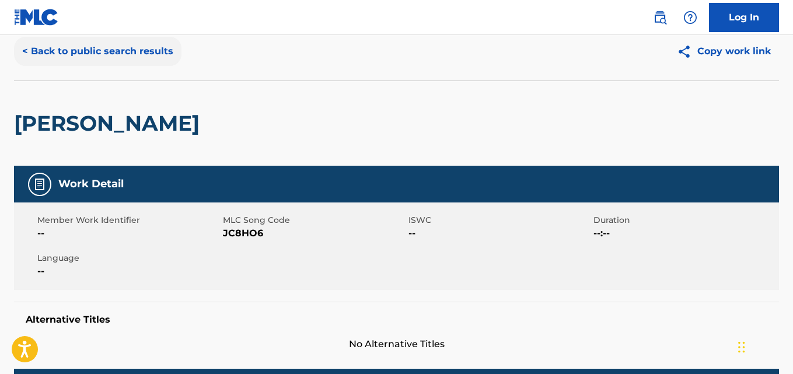
click at [38, 62] on button "< Back to public search results" at bounding box center [97, 51] width 167 height 29
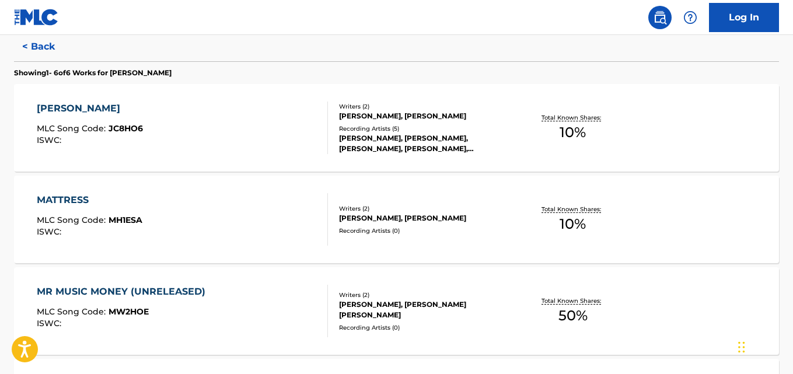
scroll to position [311, 0]
click at [703, 207] on div "MATTRESS MLC Song Code : MH1ESA ISWC : Writers ( 2 ) [PERSON_NAME], [PERSON_NAM…" at bounding box center [396, 219] width 765 height 88
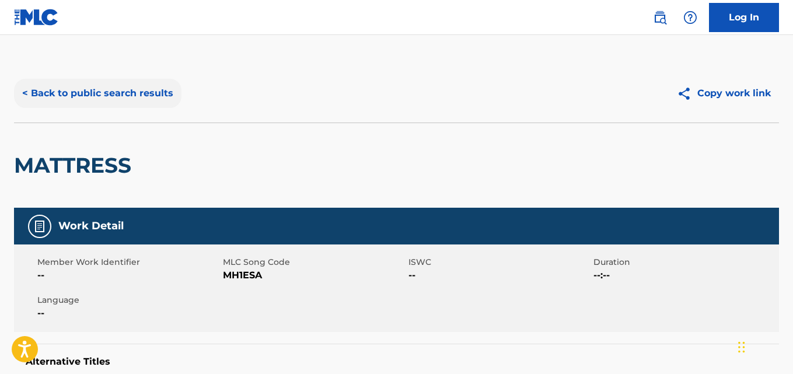
click at [33, 81] on button "< Back to public search results" at bounding box center [97, 93] width 167 height 29
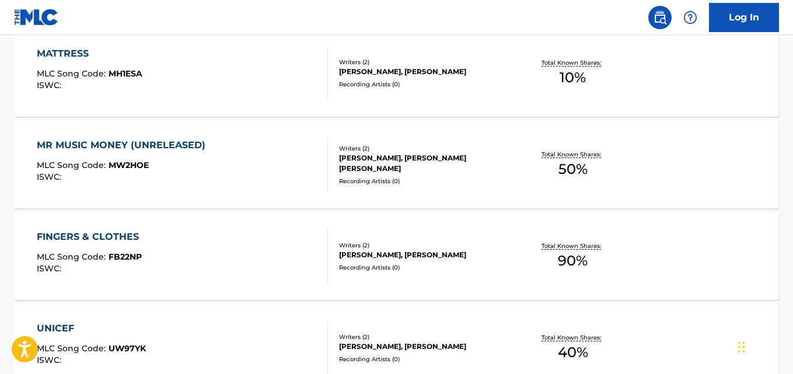
scroll to position [459, 0]
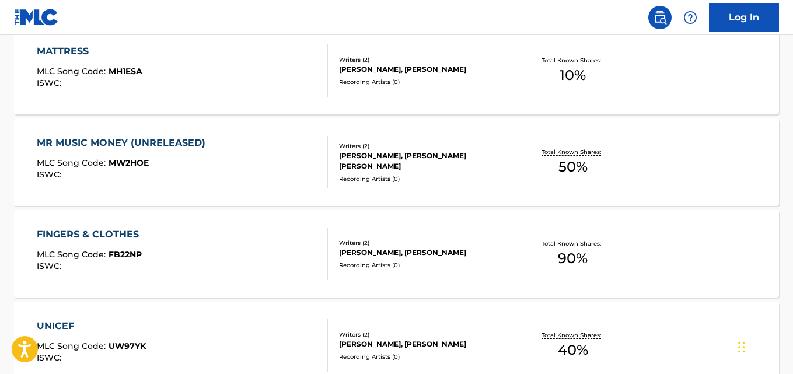
click at [711, 160] on div "MR MUSIC MONEY (UNRELEASED) MLC Song Code : MW2HOE ISWC : Writers ( 2 ) [PERSON…" at bounding box center [396, 162] width 765 height 88
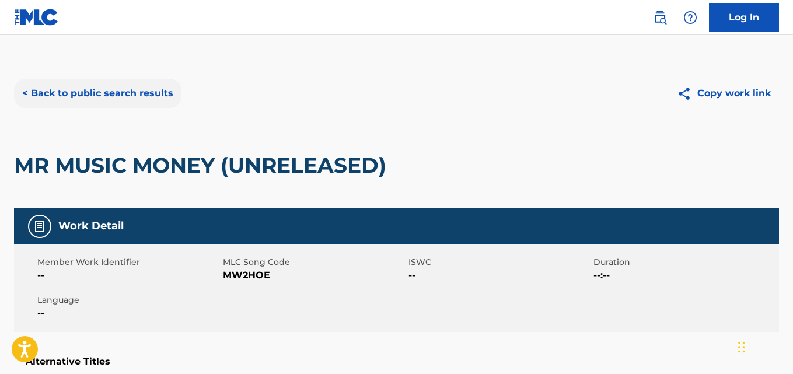
click at [39, 86] on button "< Back to public search results" at bounding box center [97, 93] width 167 height 29
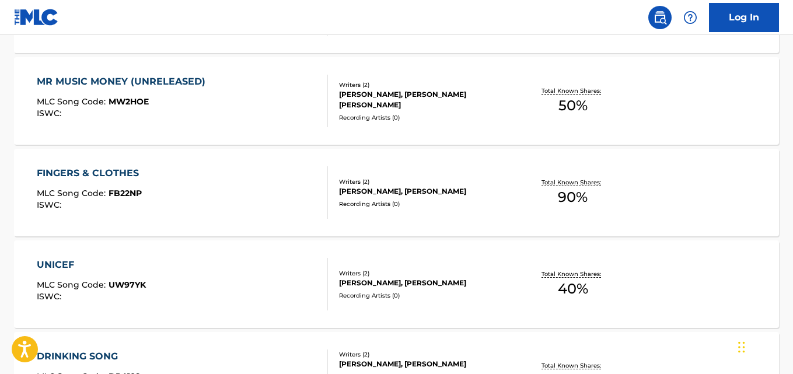
scroll to position [522, 0]
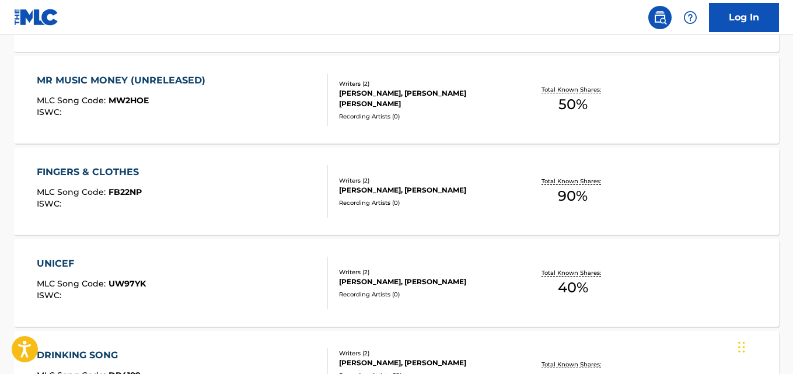
click at [708, 188] on div "FINGERS & CLOTHES MLC Song Code : FB22NP ISWC : Writers ( 2 ) [PERSON_NAME], [P…" at bounding box center [396, 192] width 765 height 88
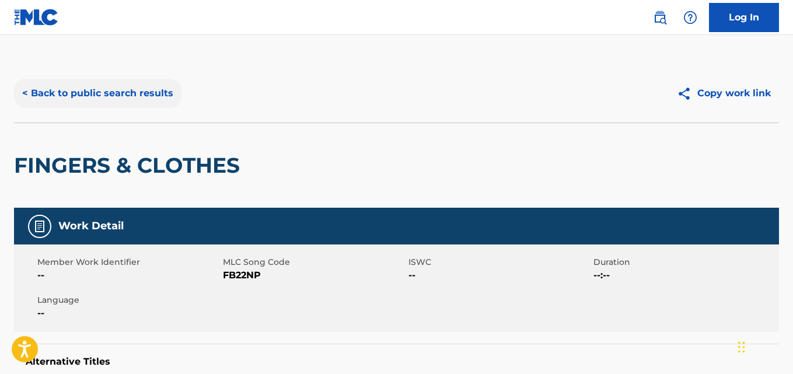
click at [36, 95] on button "< Back to public search results" at bounding box center [97, 93] width 167 height 29
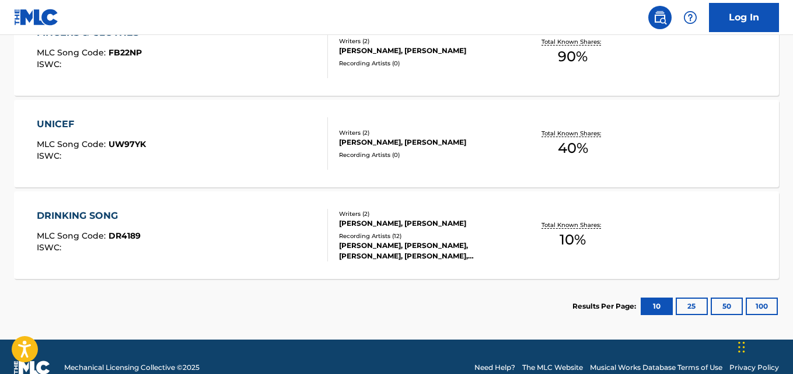
scroll to position [683, 0]
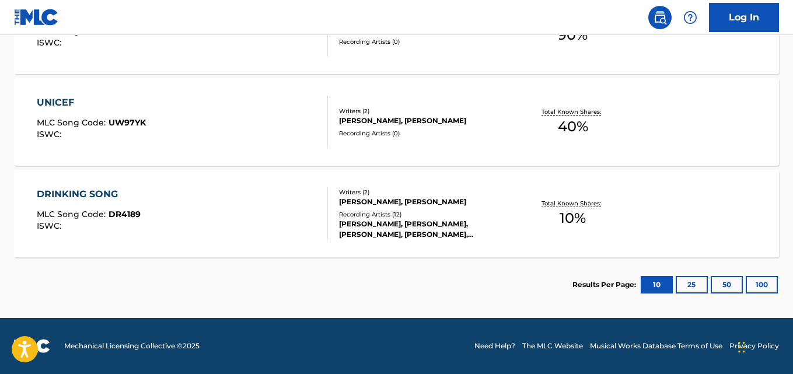
click at [703, 213] on div "DRINKING SONG MLC Song Code : DR4189 ISWC : Writers ( 2 ) [PERSON_NAME], [PERSO…" at bounding box center [396, 214] width 765 height 88
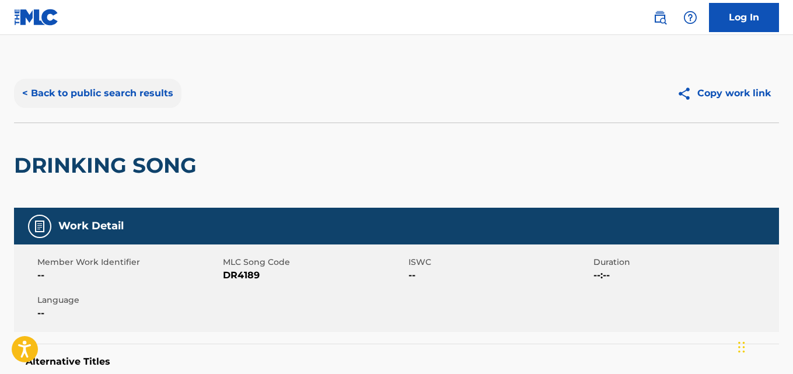
click at [39, 100] on button "< Back to public search results" at bounding box center [97, 93] width 167 height 29
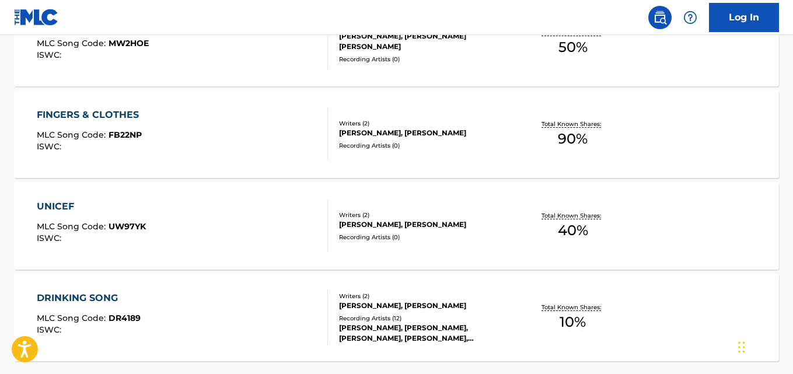
scroll to position [578, 0]
click at [700, 211] on div "UNICEF MLC Song Code : UW97YK ISWC : Writers ( 2 ) [PERSON_NAME], [PERSON_NAME]…" at bounding box center [396, 227] width 765 height 88
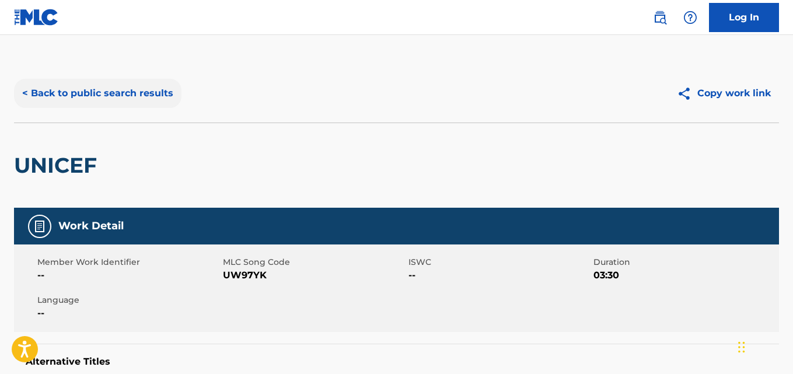
click at [39, 99] on button "< Back to public search results" at bounding box center [97, 93] width 167 height 29
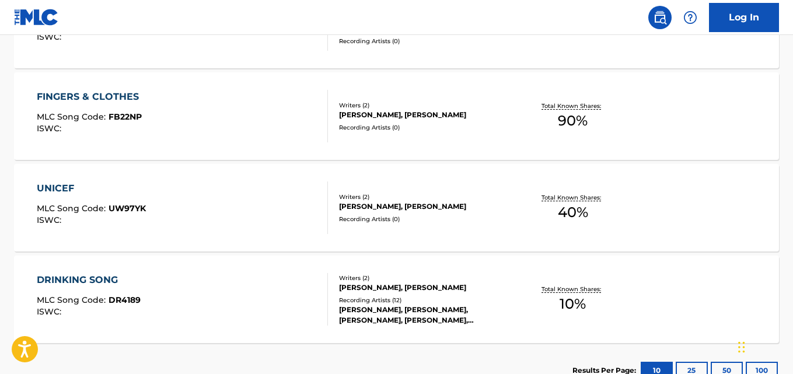
scroll to position [598, 0]
click at [717, 128] on div "FINGERS & CLOTHES MLC Song Code : FB22NP ISWC : Writers ( 2 ) [PERSON_NAME], [P…" at bounding box center [396, 116] width 765 height 88
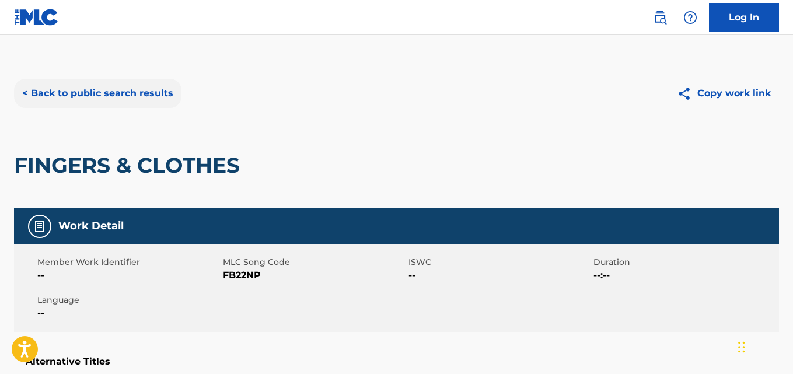
click at [138, 90] on button "< Back to public search results" at bounding box center [97, 93] width 167 height 29
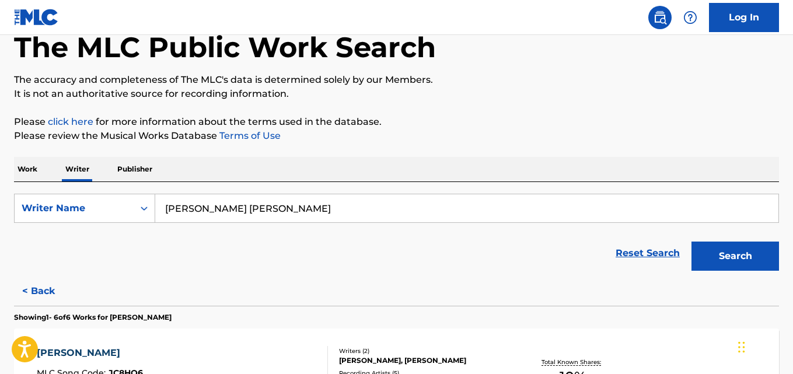
click at [264, 197] on input "[PERSON_NAME] [PERSON_NAME]" at bounding box center [466, 208] width 623 height 28
paste input "[PERSON_NAME]"
type input "[PERSON_NAME]"
click at [692, 242] on button "Search" at bounding box center [736, 256] width 88 height 29
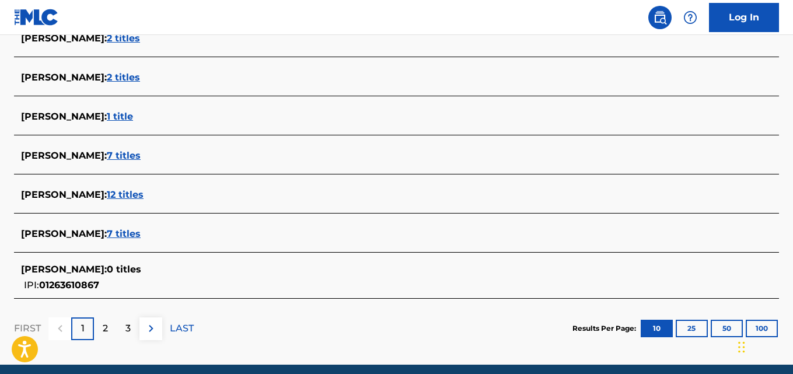
scroll to position [464, 0]
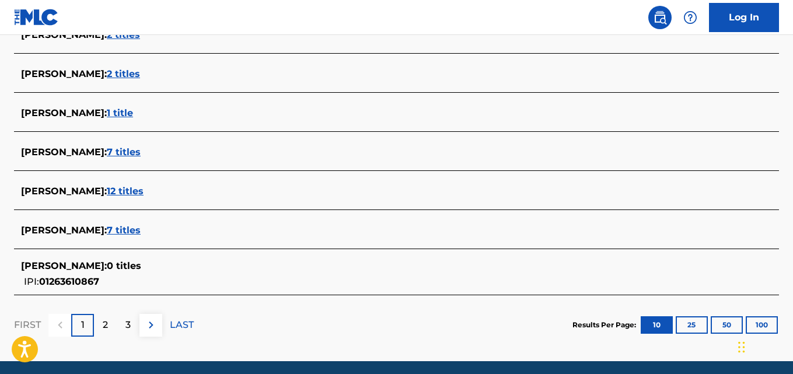
click at [152, 156] on div "[PERSON_NAME] : 7 titles" at bounding box center [381, 152] width 721 height 14
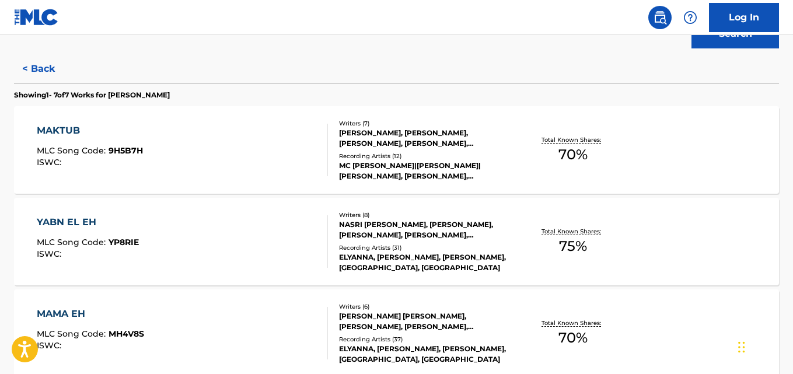
scroll to position [276, 0]
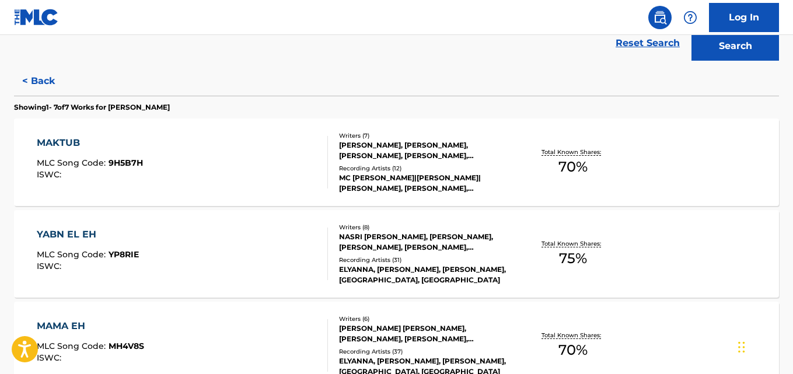
click at [718, 152] on div "MAKTUB MLC Song Code : 9H5B7H ISWC : Writers ( 7 ) [PERSON_NAME], [PERSON_NAME]…" at bounding box center [396, 162] width 765 height 88
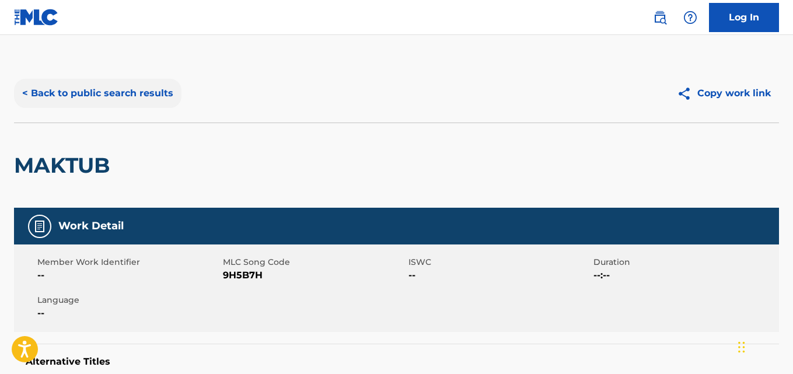
click at [33, 96] on button "< Back to public search results" at bounding box center [97, 93] width 167 height 29
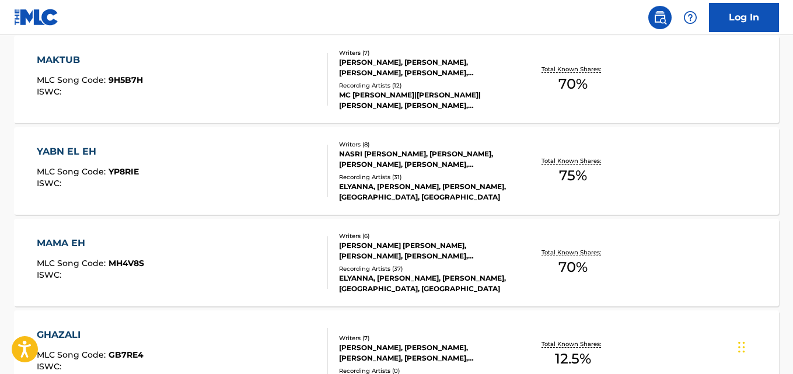
click at [709, 162] on div "YABN EL EH MLC Song Code : YP8RIE ISWC : Writers ( 8 ) [PERSON_NAME], [PERSON_N…" at bounding box center [396, 171] width 765 height 88
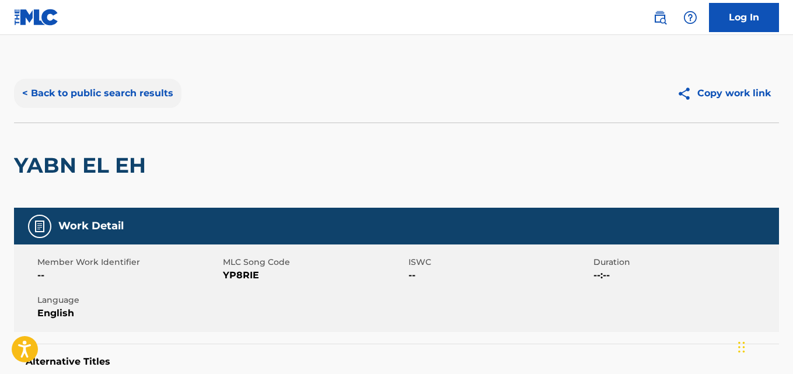
click at [32, 88] on button "< Back to public search results" at bounding box center [97, 93] width 167 height 29
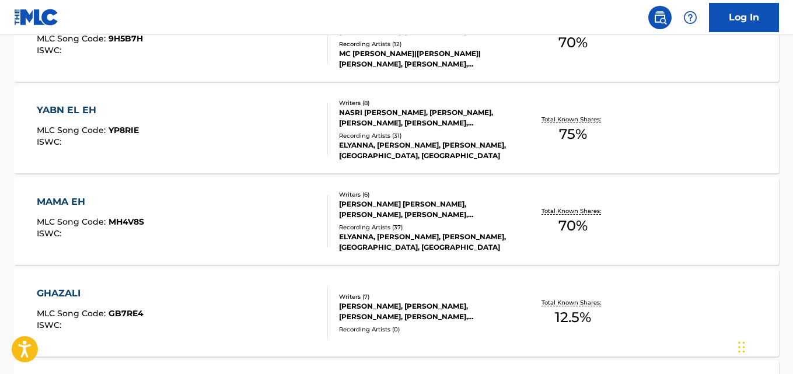
scroll to position [427, 0]
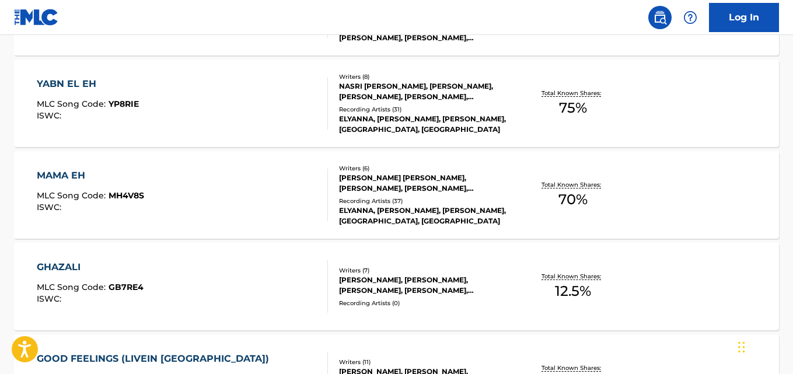
click at [680, 193] on div "MAMA EH MLC Song Code : MH4V8S ISWC : Writers ( 6 ) [PERSON_NAME] [PERSON_NAME]…" at bounding box center [396, 195] width 765 height 88
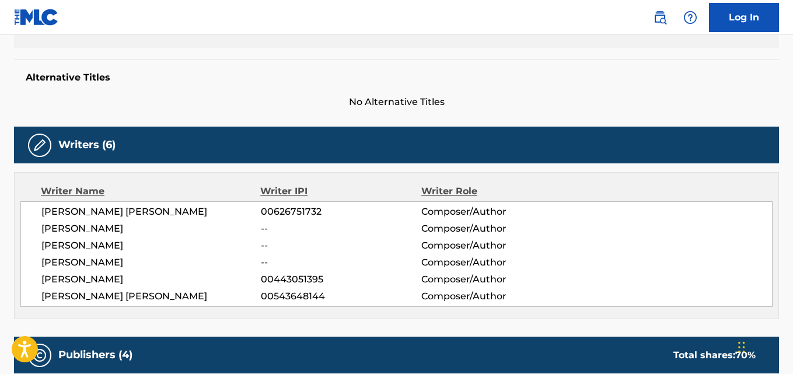
scroll to position [288, 0]
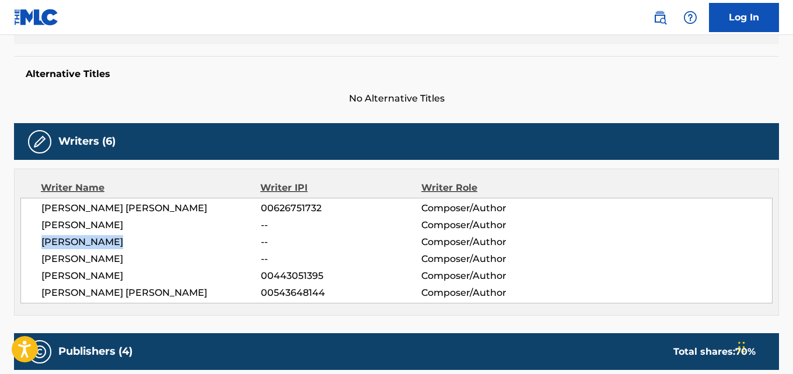
drag, startPoint x: 132, startPoint y: 238, endPoint x: 35, endPoint y: 244, distance: 97.6
click at [35, 244] on div "[PERSON_NAME] [PERSON_NAME] 00626751732 Composer/Author [PERSON_NAME] -- Compos…" at bounding box center [396, 251] width 752 height 106
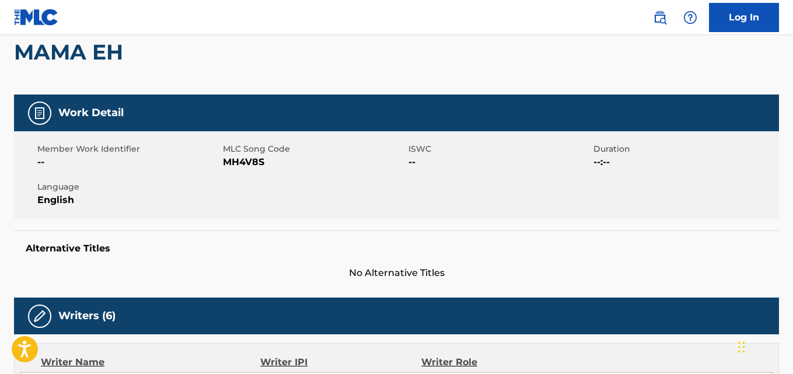
scroll to position [0, 0]
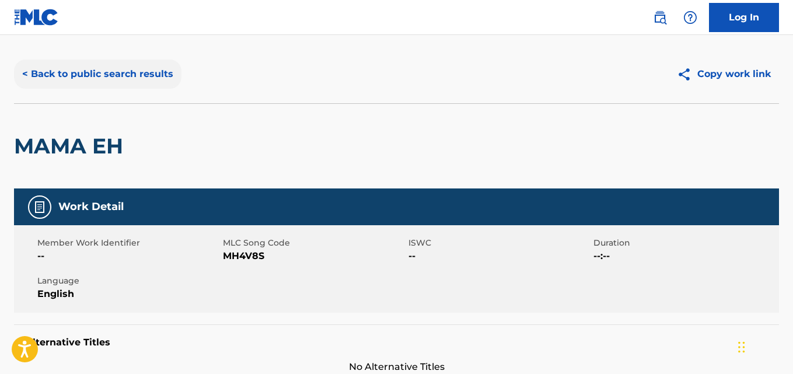
click at [176, 85] on button "< Back to public search results" at bounding box center [97, 74] width 167 height 29
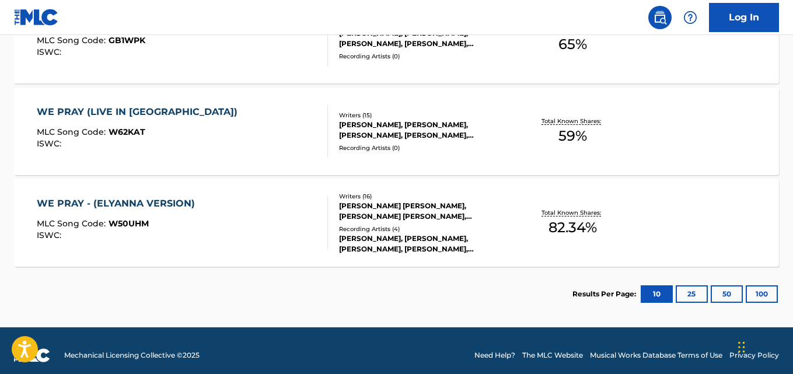
scroll to position [766, 0]
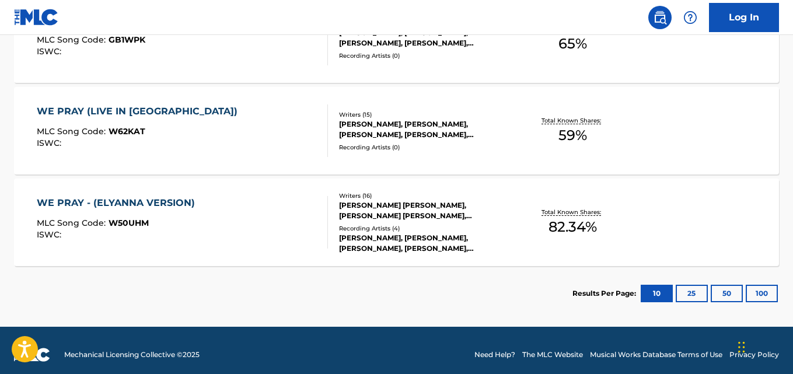
click at [640, 222] on div "WE PRAY - (ELYANNA VERSION) MLC Song Code : W50UHM ISWC : Writers ( 16 ) [PERSO…" at bounding box center [396, 223] width 765 height 88
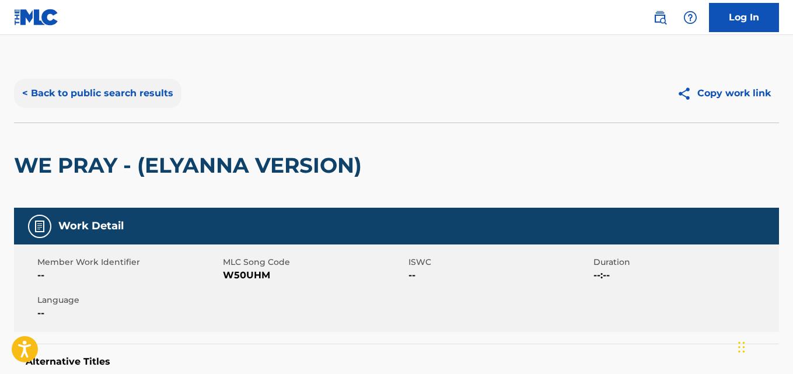
click at [93, 102] on button "< Back to public search results" at bounding box center [97, 93] width 167 height 29
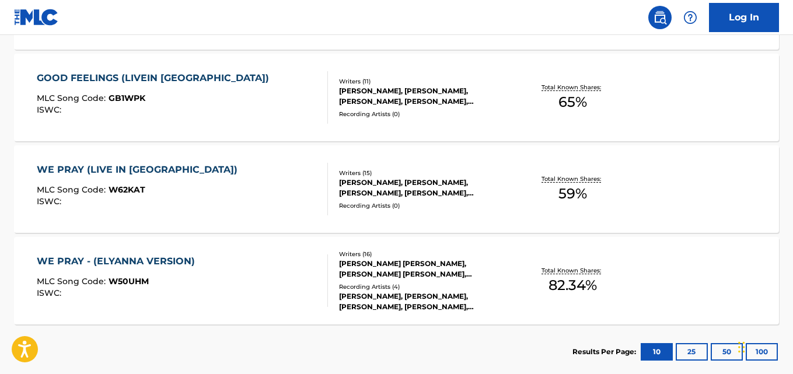
scroll to position [774, 0]
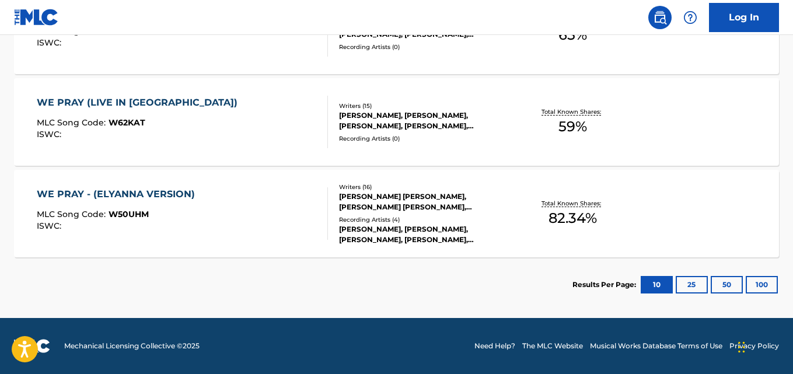
click at [424, 120] on div "[PERSON_NAME], [PERSON_NAME], [PERSON_NAME], [PERSON_NAME], [PERSON_NAME] [PERS…" at bounding box center [424, 120] width 170 height 21
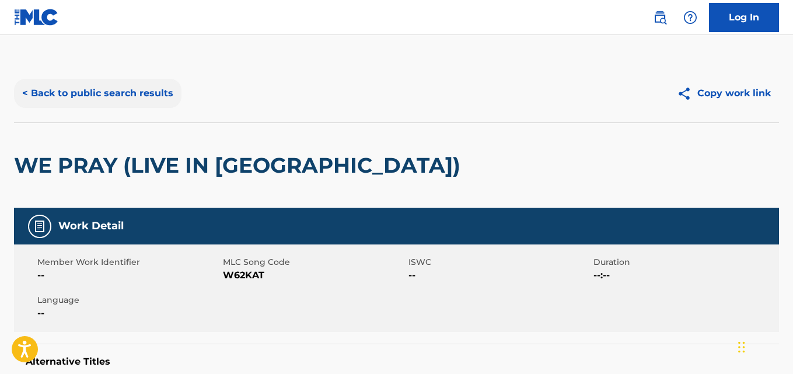
click at [163, 106] on button "< Back to public search results" at bounding box center [97, 93] width 167 height 29
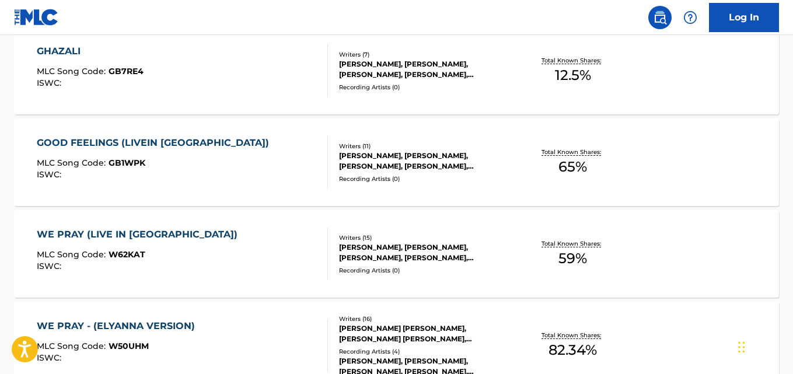
scroll to position [619, 0]
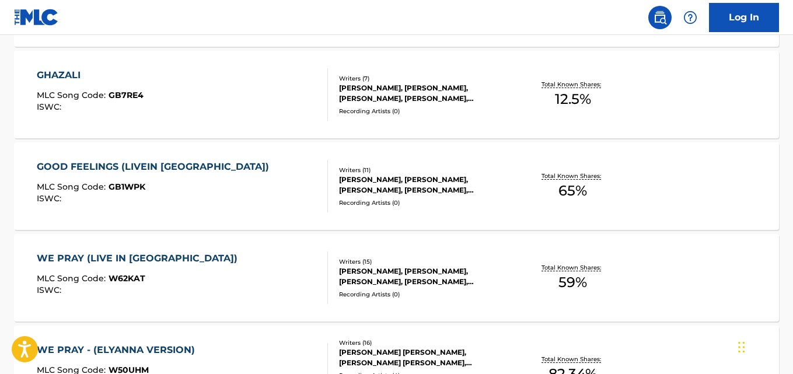
click at [340, 203] on div "Recording Artists ( 0 )" at bounding box center [424, 202] width 170 height 9
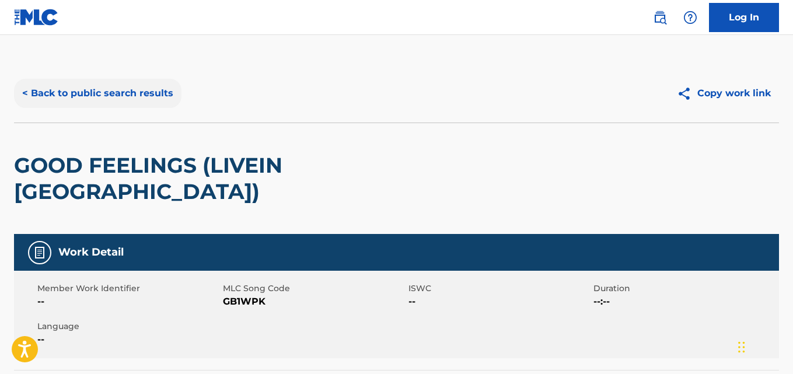
click at [177, 100] on button "< Back to public search results" at bounding box center [97, 93] width 167 height 29
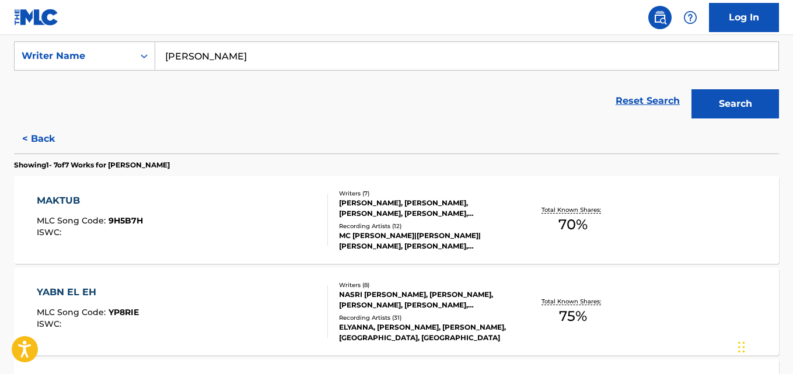
scroll to position [212, 0]
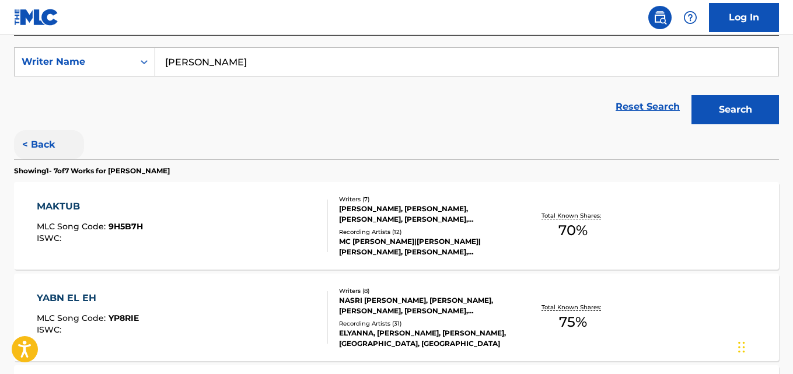
click at [37, 141] on button "< Back" at bounding box center [49, 144] width 70 height 29
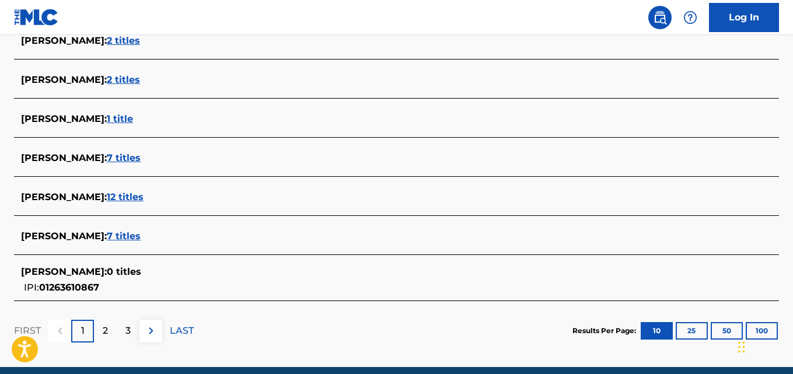
scroll to position [470, 0]
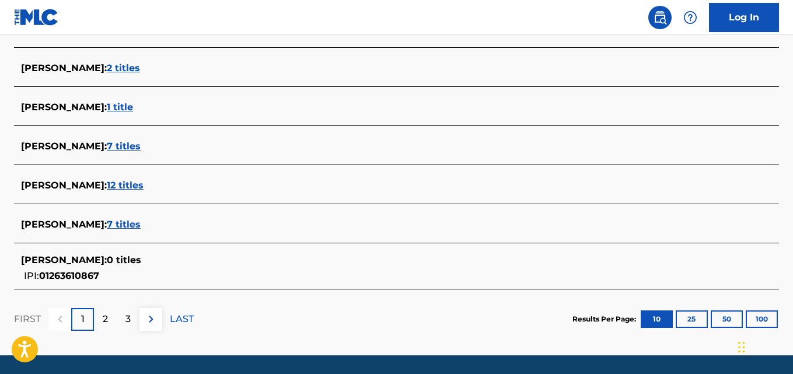
click at [169, 190] on div "[PERSON_NAME] : 12 titles" at bounding box center [381, 186] width 721 height 14
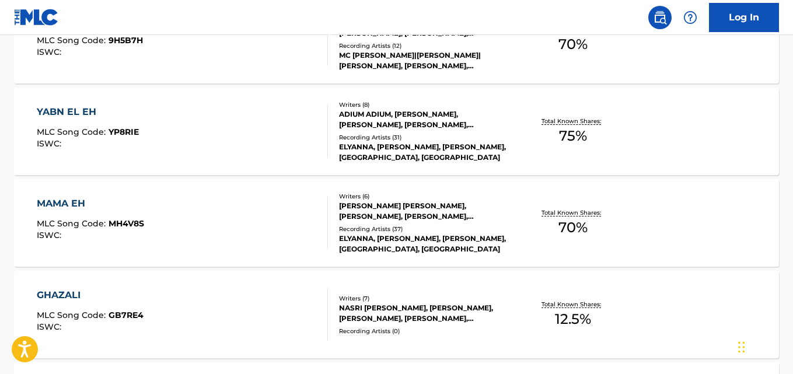
scroll to position [399, 0]
click at [492, 220] on div "[PERSON_NAME] [PERSON_NAME], [PERSON_NAME], [PERSON_NAME], [PERSON_NAME], [PERS…" at bounding box center [424, 210] width 170 height 21
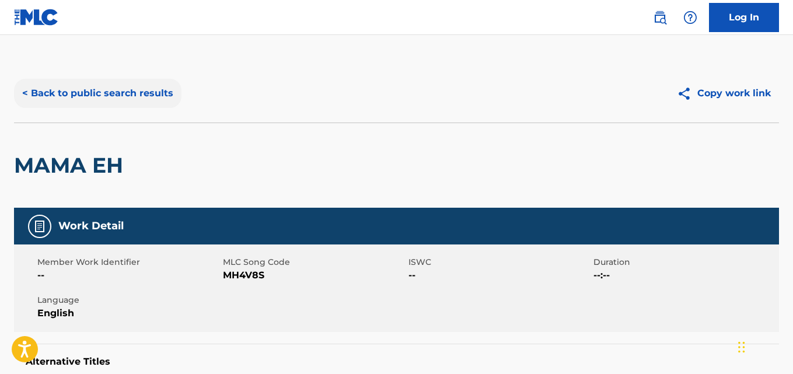
click at [134, 87] on button "< Back to public search results" at bounding box center [97, 93] width 167 height 29
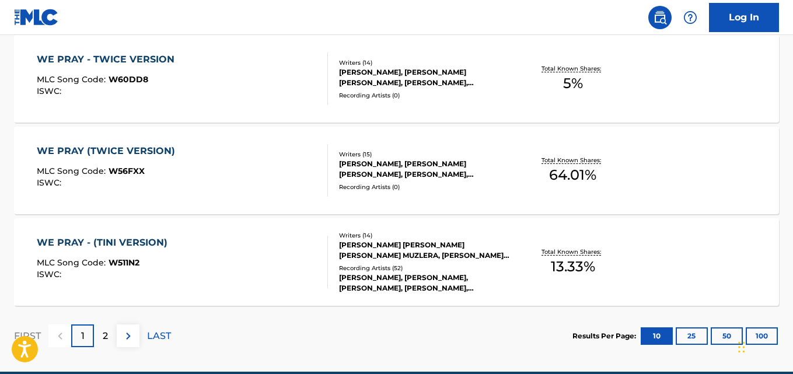
scroll to position [1055, 0]
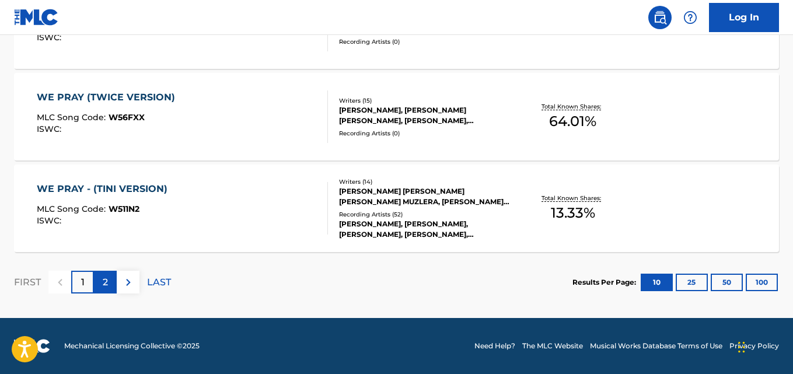
click at [107, 284] on p "2" at bounding box center [105, 282] width 5 height 14
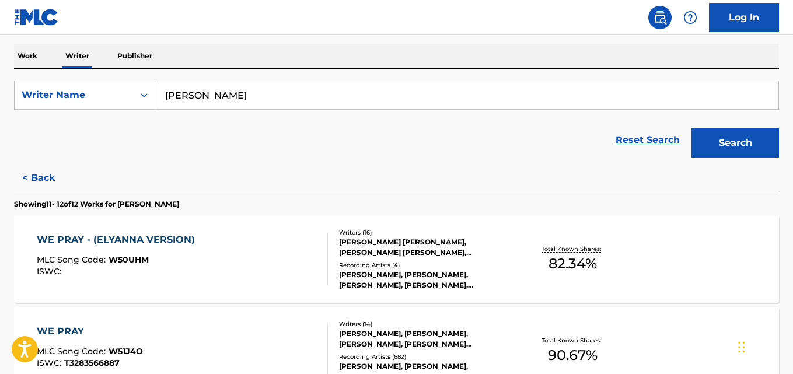
scroll to position [172, 0]
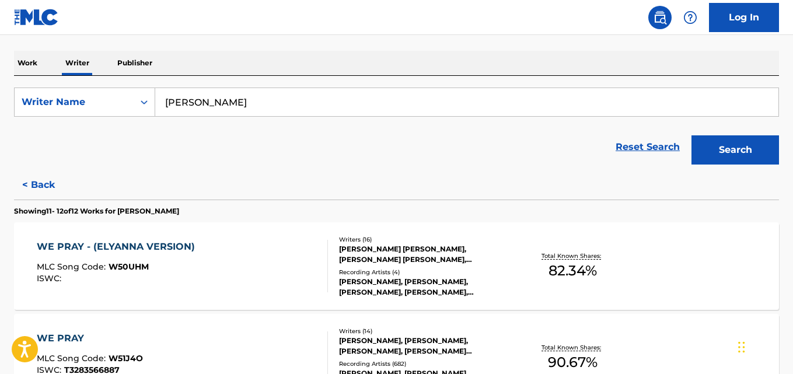
click at [300, 103] on input "[PERSON_NAME]" at bounding box center [466, 102] width 623 height 28
paste input "[PERSON_NAME]"
type input "[PERSON_NAME]"
click at [692, 135] on button "Search" at bounding box center [736, 149] width 88 height 29
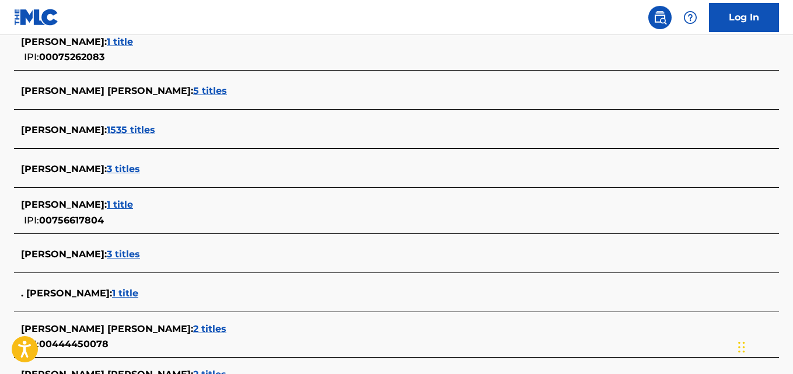
scroll to position [431, 0]
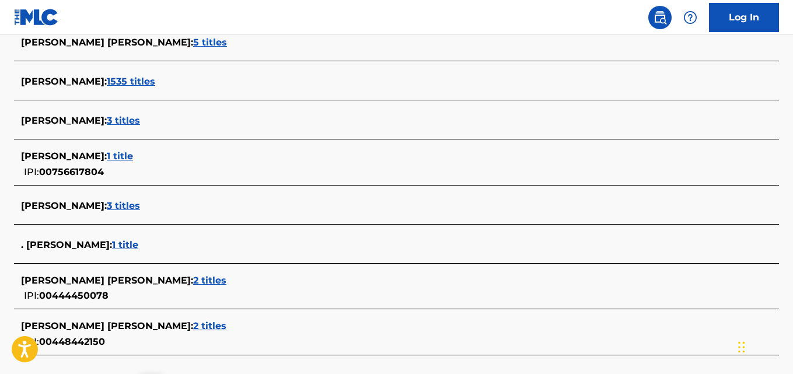
click at [130, 150] on div "[PERSON_NAME] : 1 title" at bounding box center [381, 156] width 721 height 14
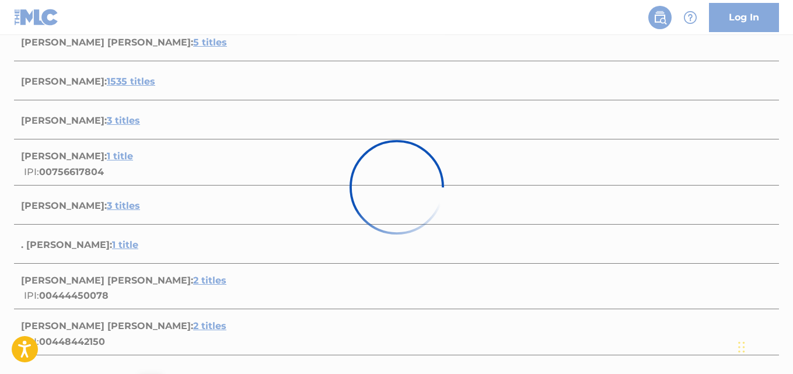
scroll to position [225, 0]
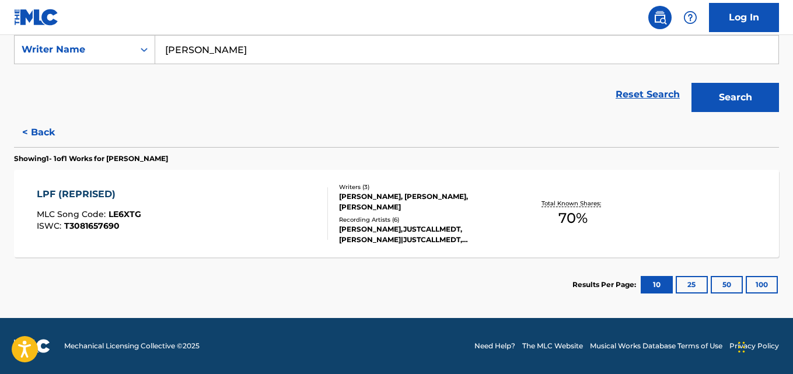
click at [393, 204] on div "[PERSON_NAME], [PERSON_NAME], [PERSON_NAME]" at bounding box center [424, 201] width 170 height 21
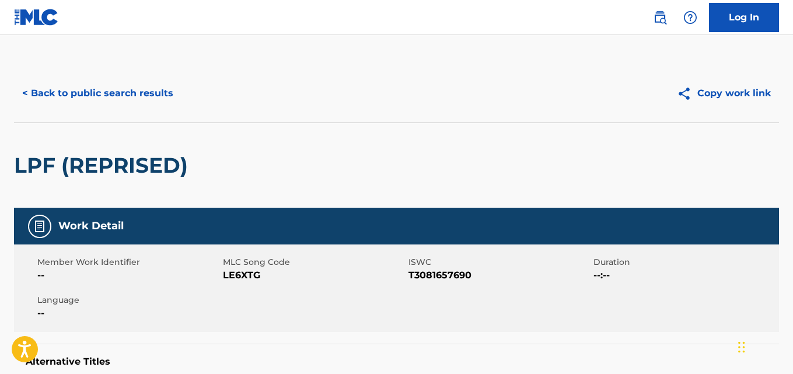
click at [147, 68] on div "< Back to public search results Copy work link" at bounding box center [396, 93] width 765 height 58
click at [137, 99] on button "< Back to public search results" at bounding box center [97, 93] width 167 height 29
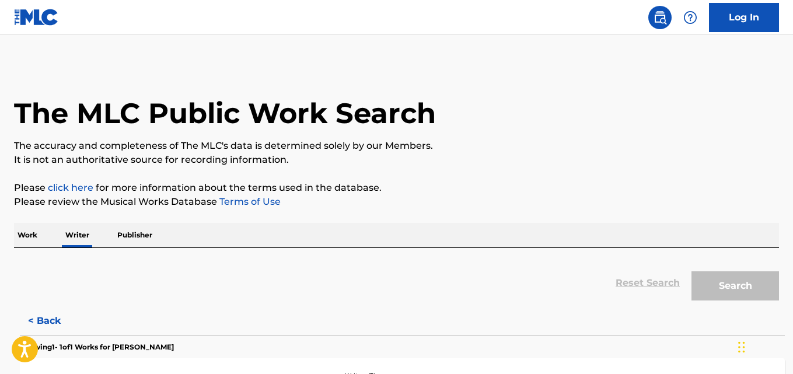
scroll to position [66, 0]
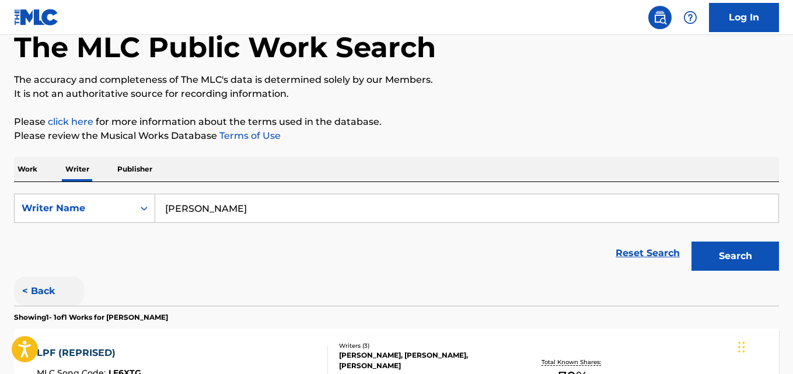
click at [74, 289] on button "< Back" at bounding box center [49, 291] width 70 height 29
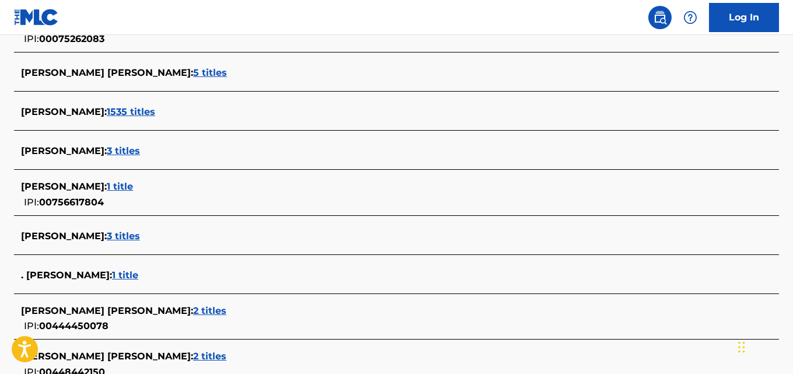
scroll to position [402, 0]
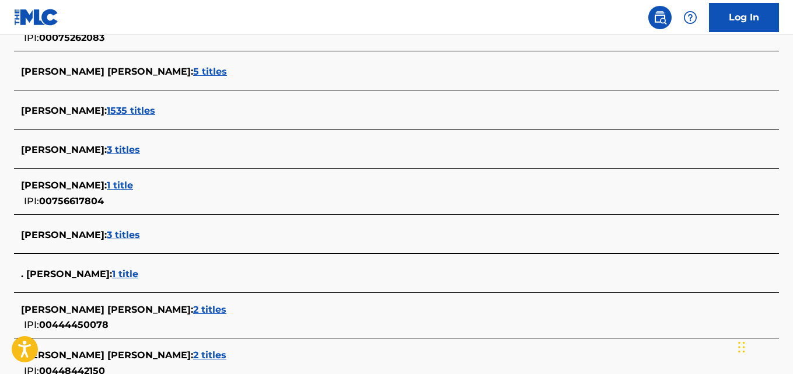
click at [158, 238] on div "[PERSON_NAME] : 3 titles" at bounding box center [381, 235] width 721 height 14
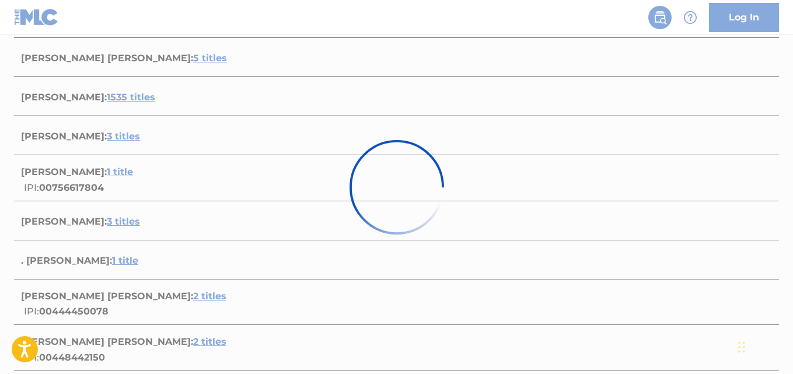
scroll to position [408, 0]
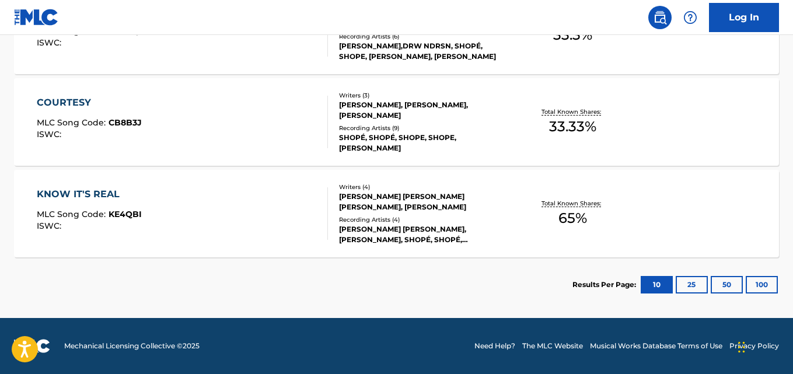
click at [389, 218] on div "Recording Artists ( 4 )" at bounding box center [424, 219] width 170 height 9
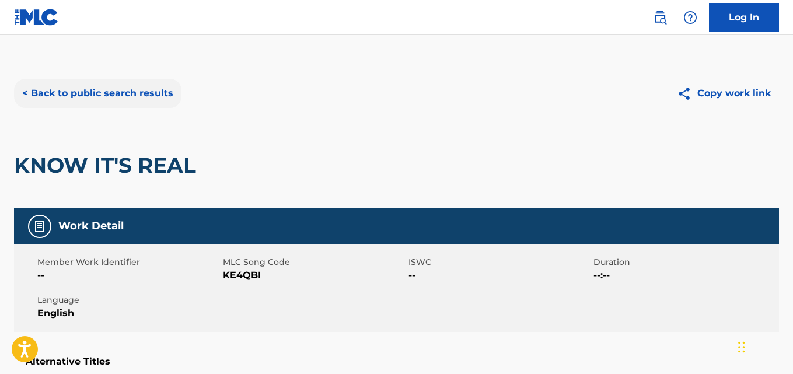
click at [161, 89] on button "< Back to public search results" at bounding box center [97, 93] width 167 height 29
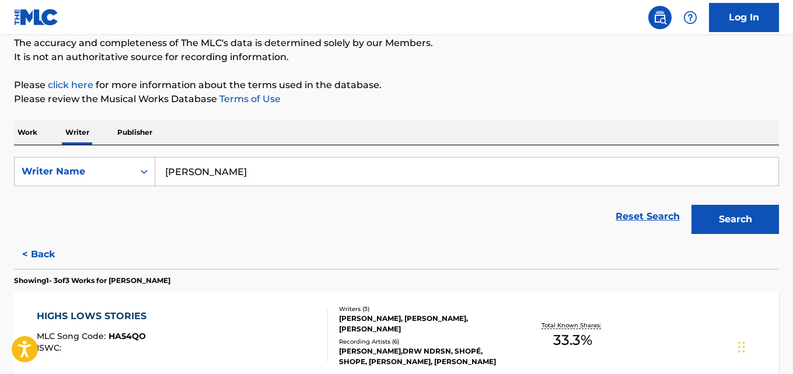
scroll to position [247, 0]
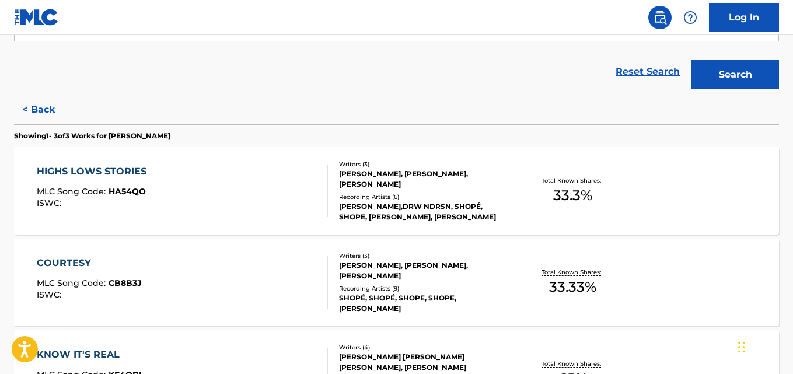
click at [309, 198] on div "HIGHS LOWS STORIES MLC Song Code : HA54QO ISWC :" at bounding box center [182, 191] width 291 height 53
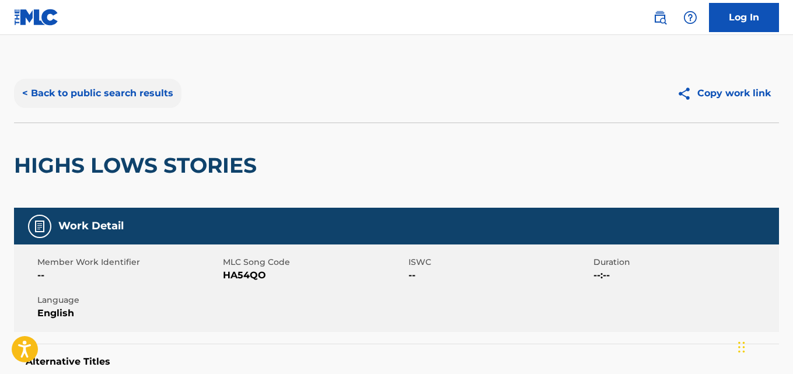
click at [156, 91] on button "< Back to public search results" at bounding box center [97, 93] width 167 height 29
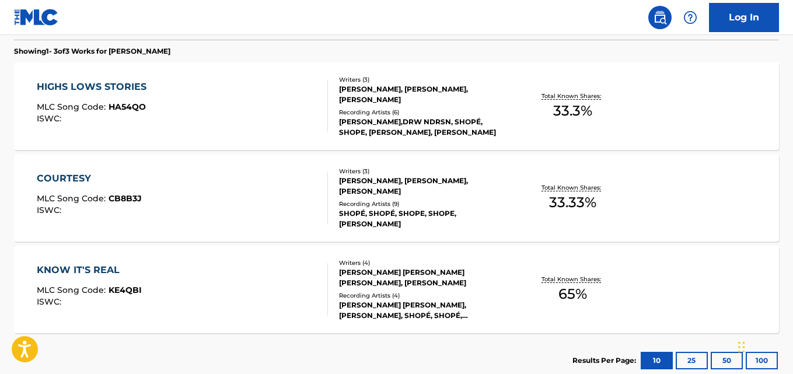
scroll to position [334, 0]
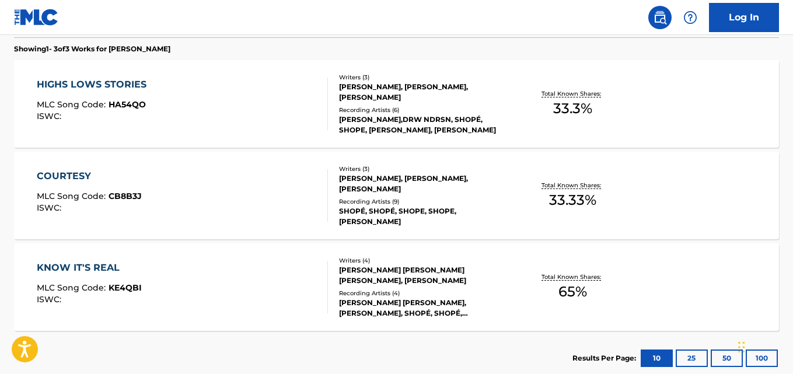
click at [299, 196] on div "COURTESY MLC Song Code : CB8B3J ISWC :" at bounding box center [182, 195] width 291 height 53
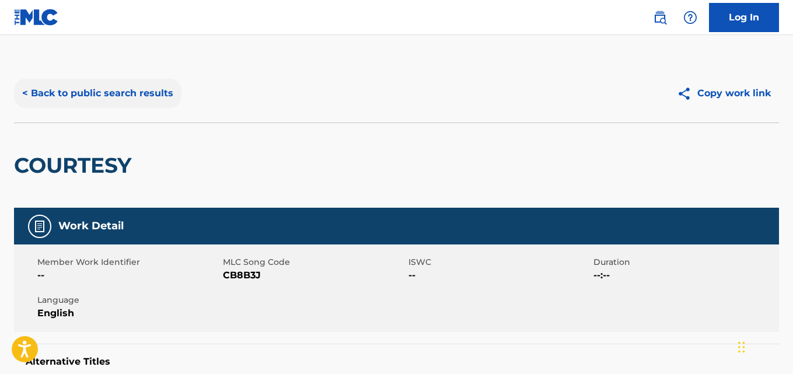
click at [118, 103] on button "< Back to public search results" at bounding box center [97, 93] width 167 height 29
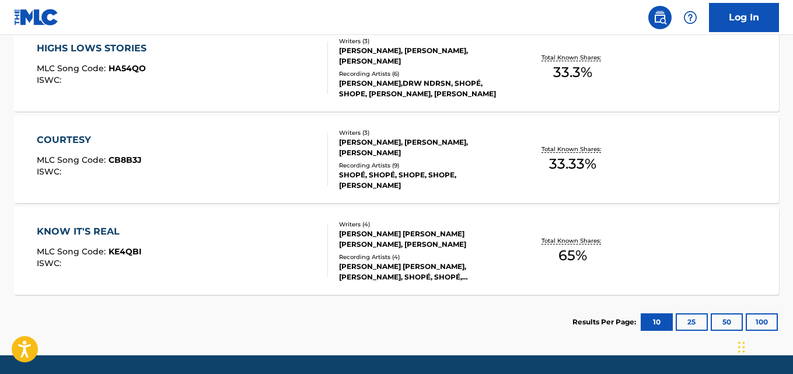
scroll to position [408, 0]
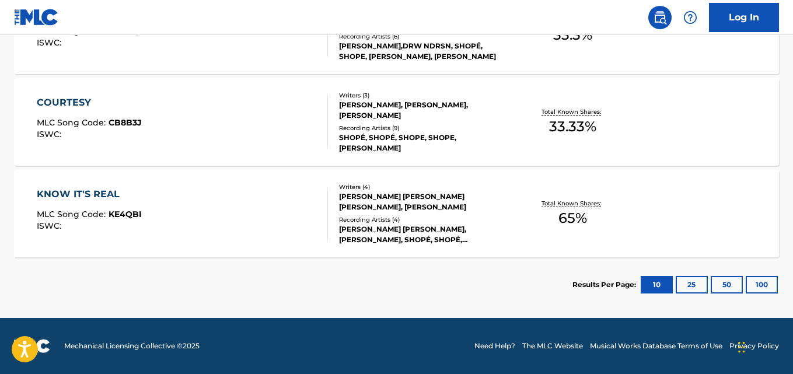
click at [252, 221] on div "KNOW IT'S REAL MLC Song Code : KE4QBI ISWC :" at bounding box center [182, 213] width 291 height 53
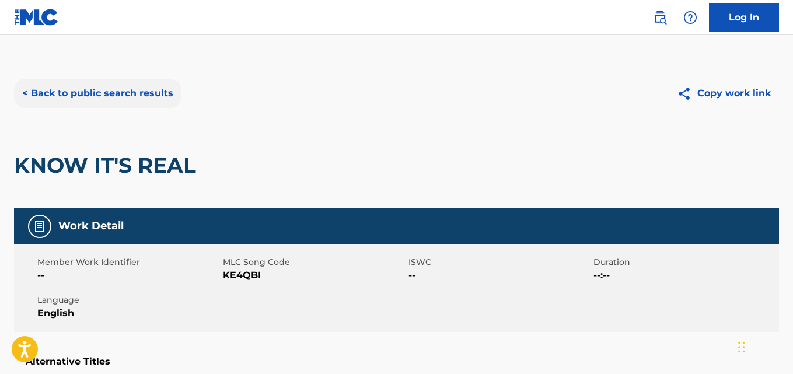
click at [137, 99] on button "< Back to public search results" at bounding box center [97, 93] width 167 height 29
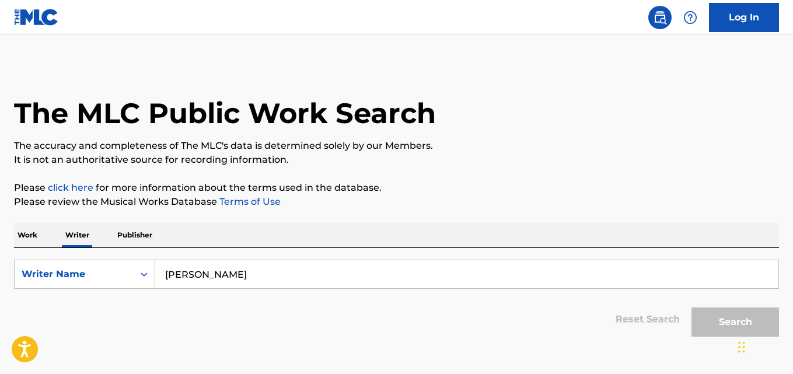
scroll to position [66, 0]
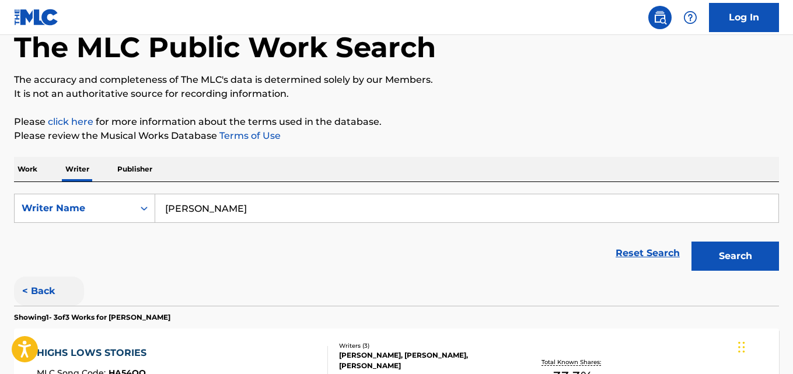
click at [62, 277] on button "< Back" at bounding box center [49, 291] width 70 height 29
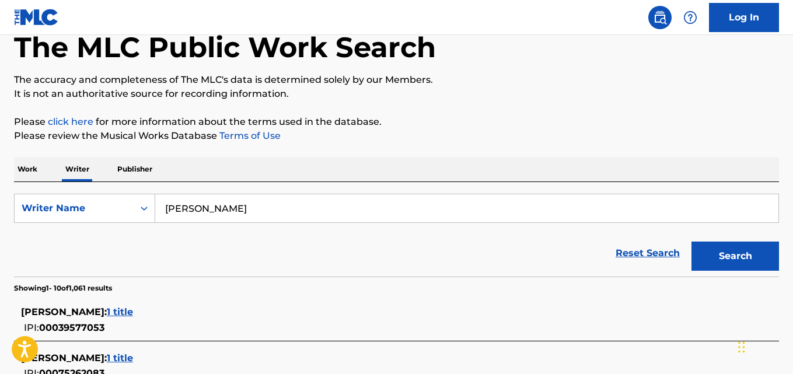
click at [247, 212] on input "[PERSON_NAME]" at bounding box center [466, 208] width 623 height 28
paste input "[PERSON_NAME] [PERSON_NAME]"
type input "[PERSON_NAME] [PERSON_NAME]"
click at [692, 242] on button "Search" at bounding box center [736, 256] width 88 height 29
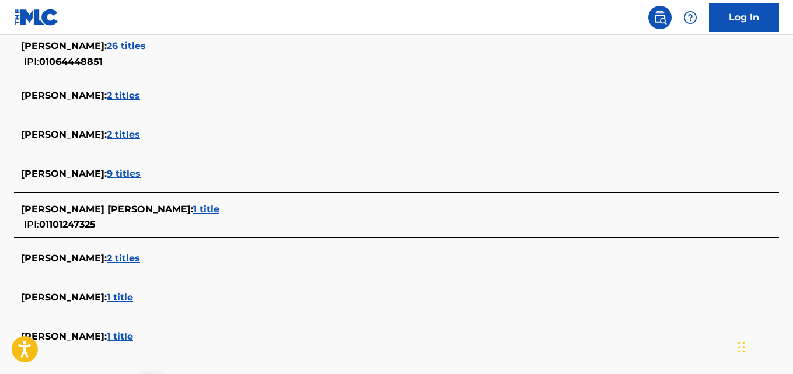
scroll to position [425, 0]
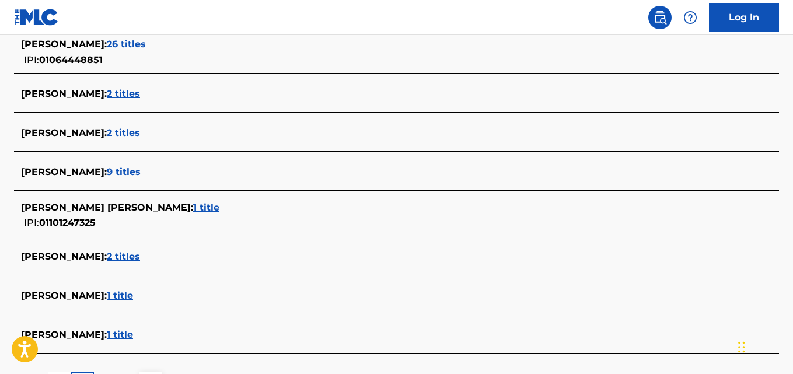
click at [222, 207] on div "[PERSON_NAME] [PERSON_NAME] : 1 title" at bounding box center [381, 208] width 721 height 14
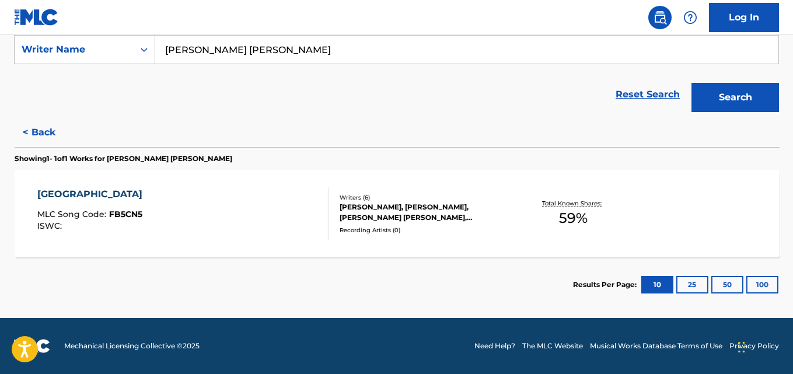
scroll to position [225, 0]
click at [355, 217] on div "[PERSON_NAME], [PERSON_NAME], [PERSON_NAME] [PERSON_NAME], [PERSON_NAME], [PERS…" at bounding box center [424, 212] width 170 height 21
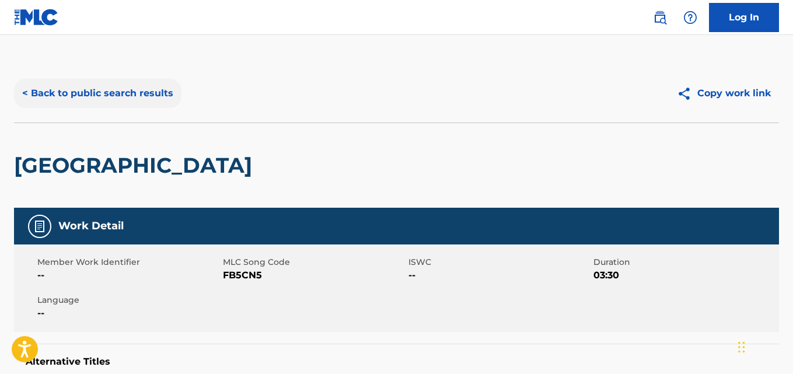
click at [128, 82] on button "< Back to public search results" at bounding box center [97, 93] width 167 height 29
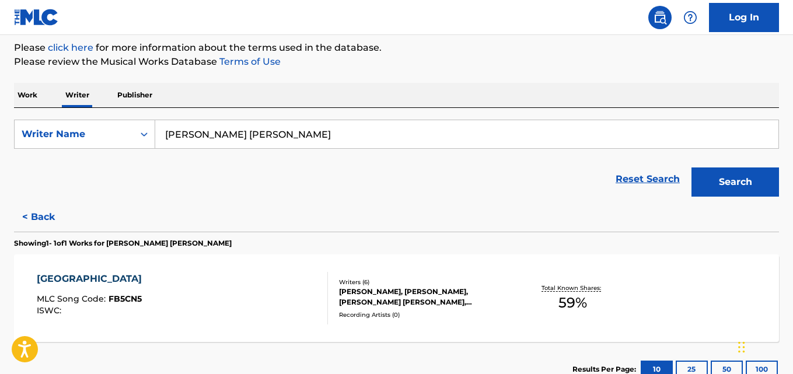
scroll to position [141, 0]
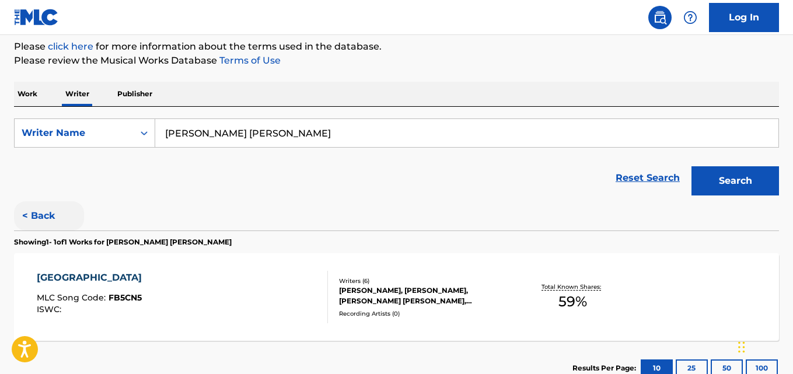
click at [57, 220] on button "< Back" at bounding box center [49, 215] width 70 height 29
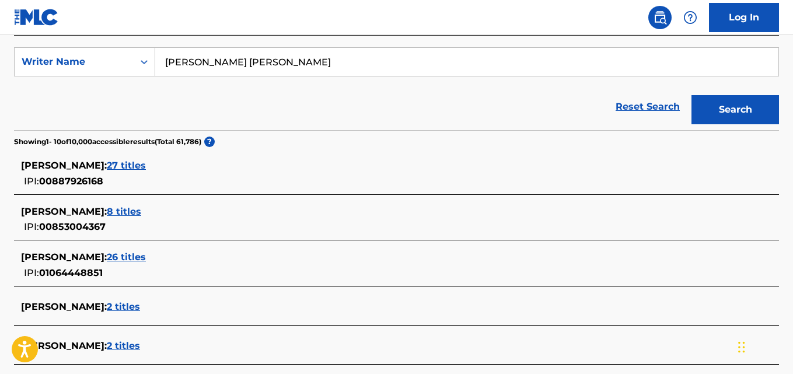
scroll to position [224, 0]
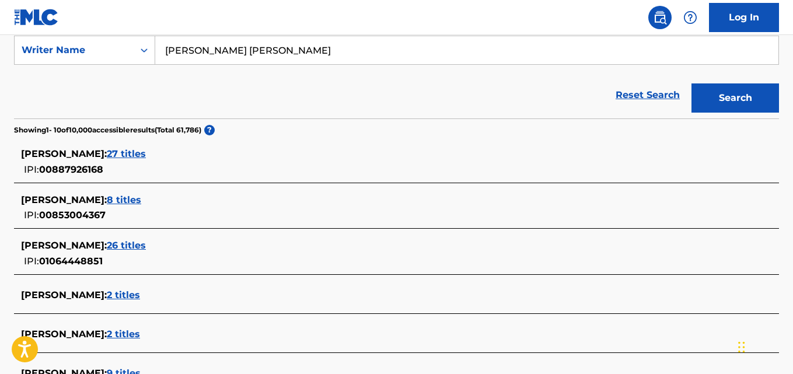
click at [174, 151] on div "[PERSON_NAME] : 27 titles" at bounding box center [381, 154] width 721 height 14
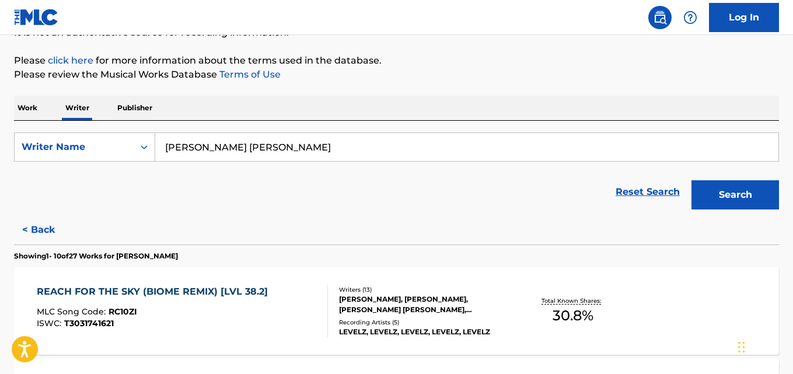
scroll to position [0, 0]
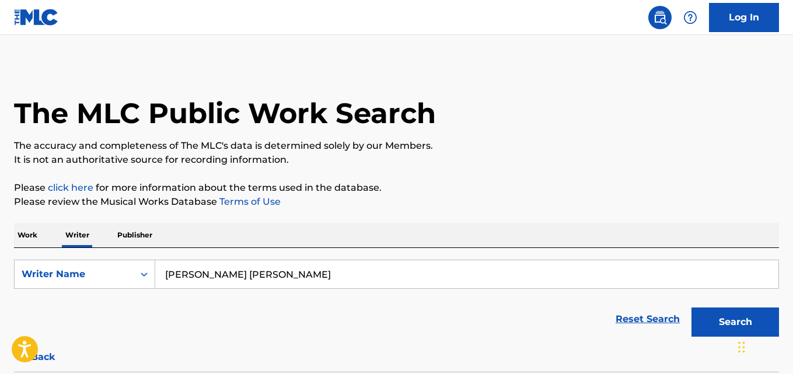
click at [337, 274] on input "[PERSON_NAME] [PERSON_NAME]" at bounding box center [466, 274] width 623 height 28
paste input "[PERSON_NAME] [PERSON_NAME]"
type input "[PERSON_NAME] [PERSON_NAME]"
click at [692, 308] on button "Search" at bounding box center [736, 322] width 88 height 29
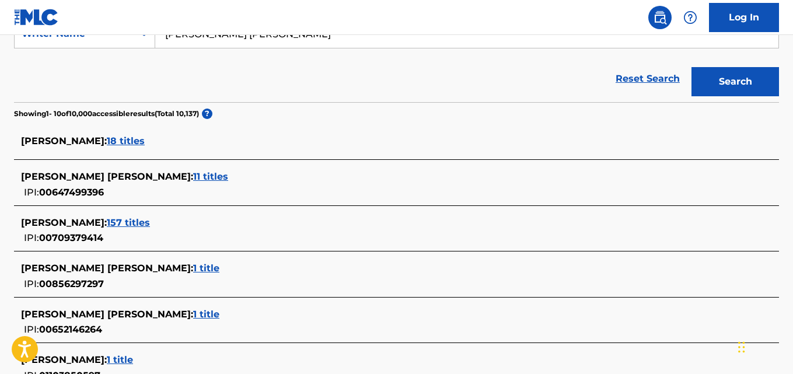
scroll to position [242, 0]
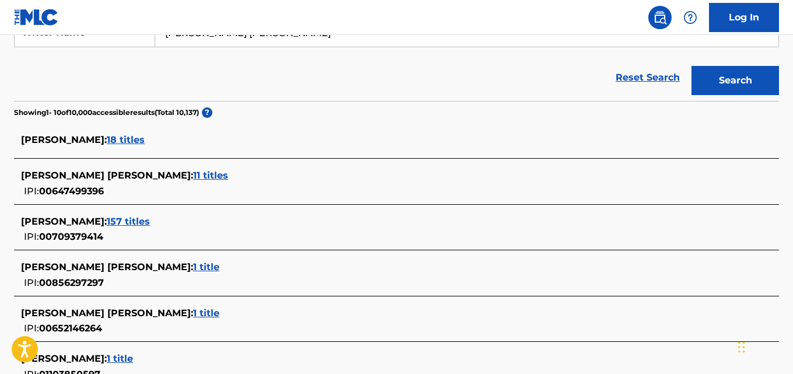
click at [158, 139] on div "[PERSON_NAME] : 18 titles" at bounding box center [381, 140] width 721 height 14
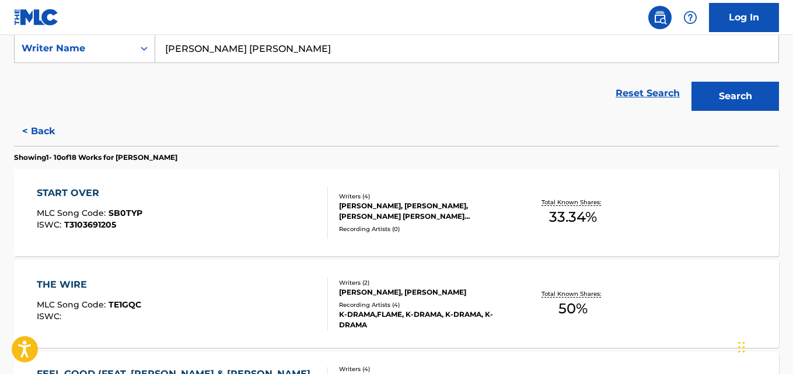
scroll to position [226, 0]
click at [51, 121] on button "< Back" at bounding box center [49, 130] width 70 height 29
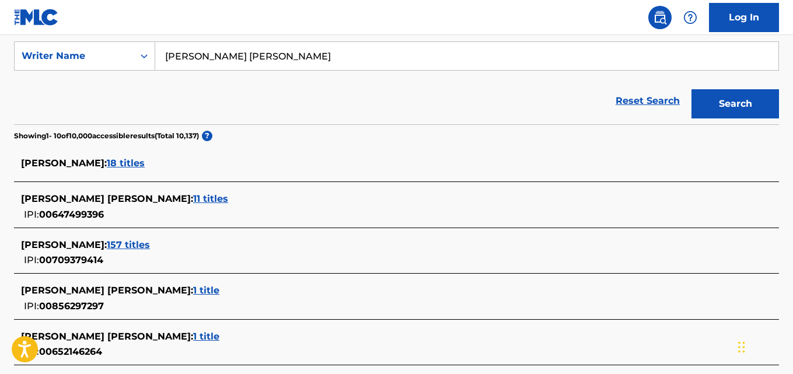
scroll to position [212, 0]
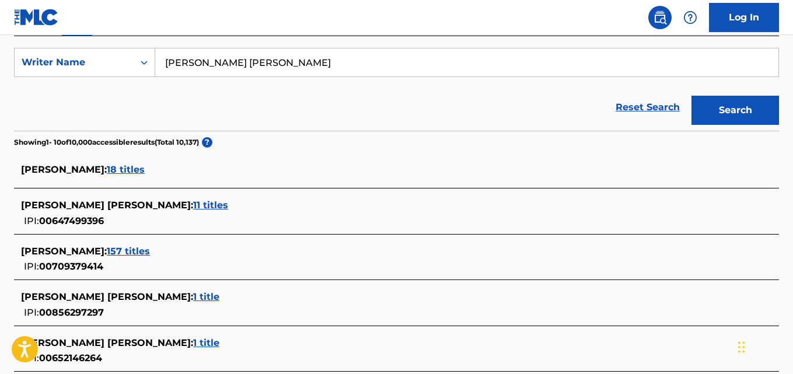
click at [95, 253] on span "[PERSON_NAME] :" at bounding box center [64, 251] width 86 height 11
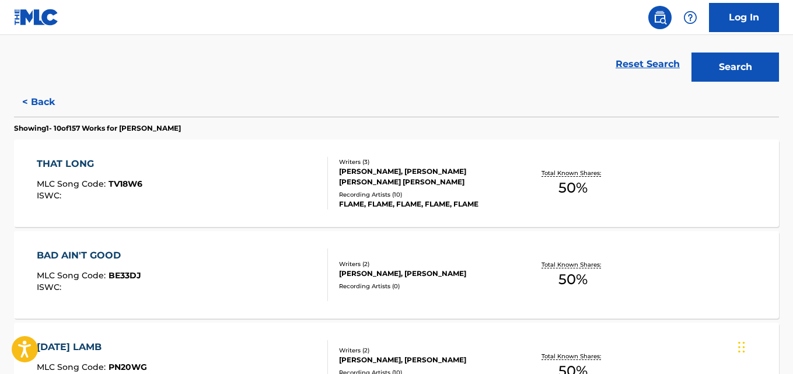
scroll to position [268, 0]
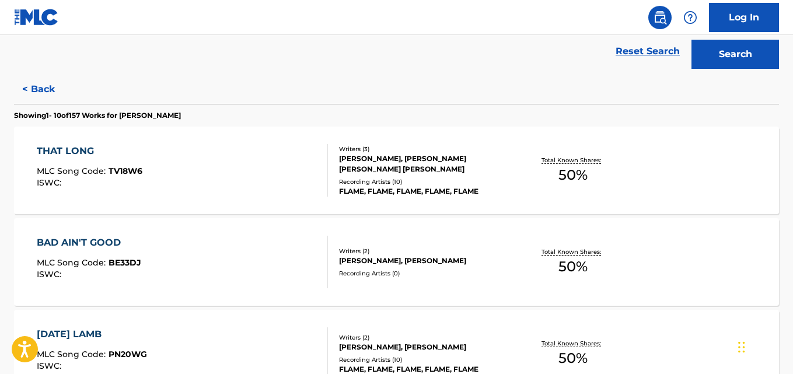
click at [85, 182] on div "ISWC :" at bounding box center [90, 183] width 106 height 9
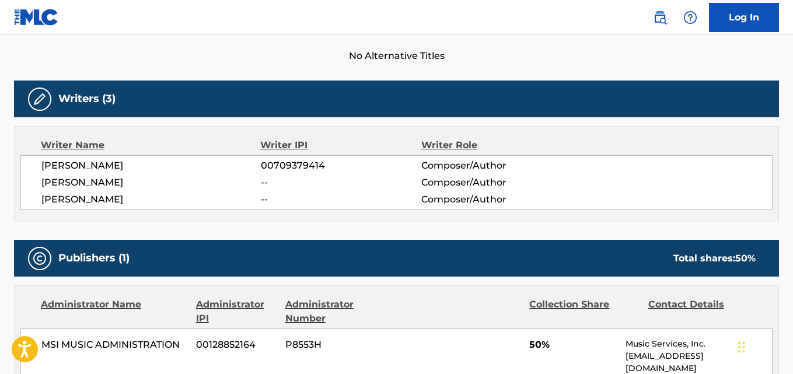
scroll to position [332, 0]
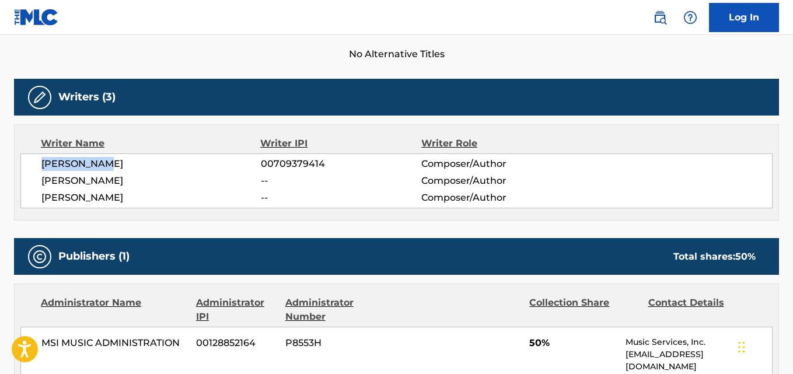
drag, startPoint x: 96, startPoint y: 160, endPoint x: 41, endPoint y: 159, distance: 54.9
click at [41, 159] on span "[PERSON_NAME]" at bounding box center [150, 164] width 219 height 14
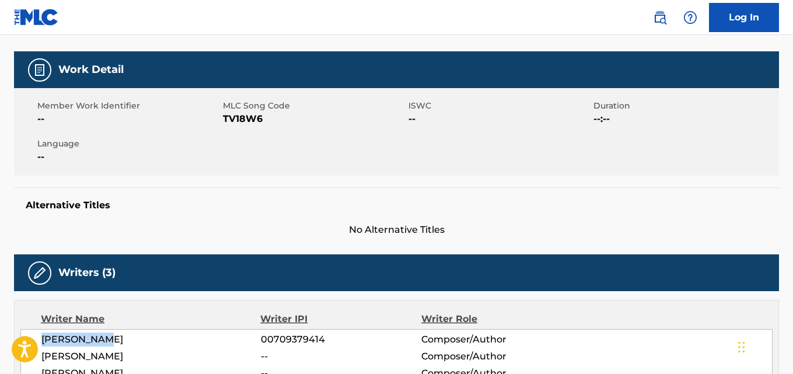
scroll to position [0, 0]
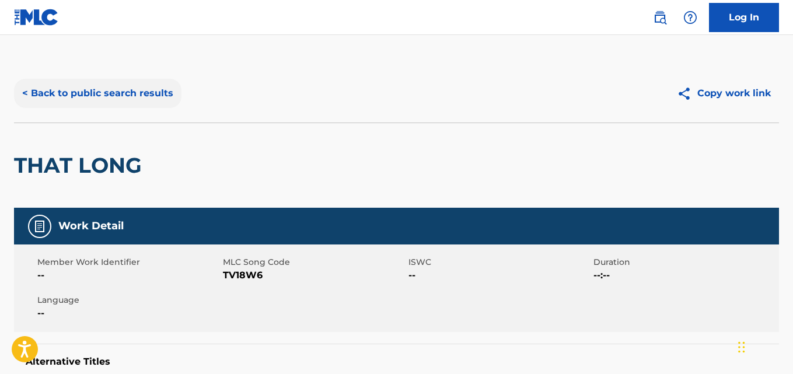
click at [151, 83] on button "< Back to public search results" at bounding box center [97, 93] width 167 height 29
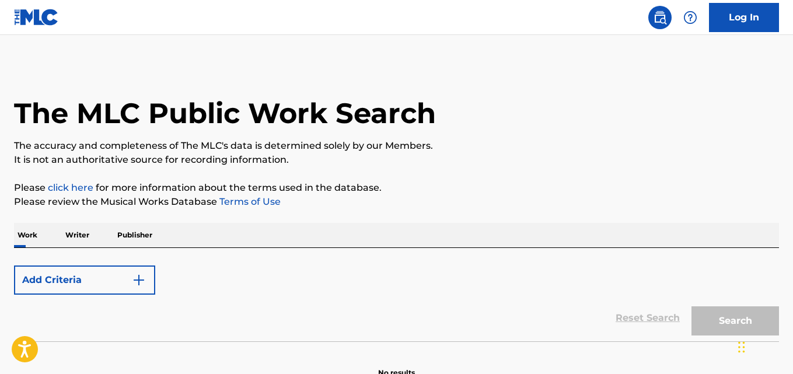
scroll to position [66, 0]
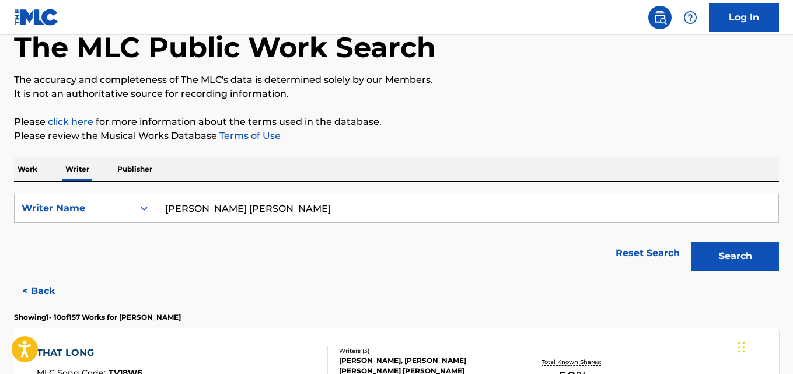
click at [286, 196] on input "[PERSON_NAME] [PERSON_NAME]" at bounding box center [466, 208] width 623 height 28
paste input "[PERSON_NAME]"
type input "[PERSON_NAME]"
click at [692, 242] on button "Search" at bounding box center [736, 256] width 88 height 29
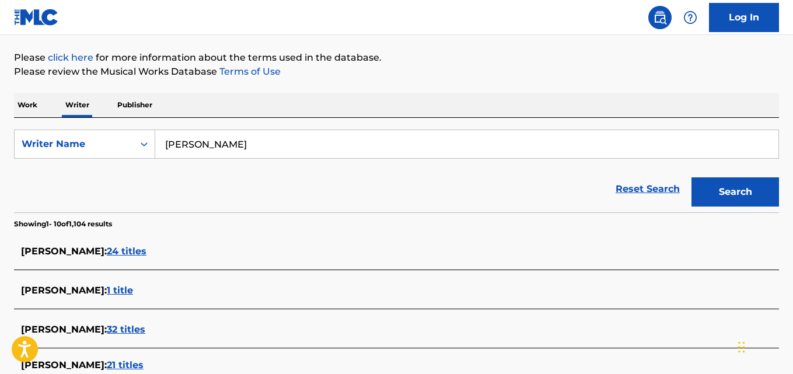
scroll to position [128, 0]
